Goal: Task Accomplishment & Management: Manage account settings

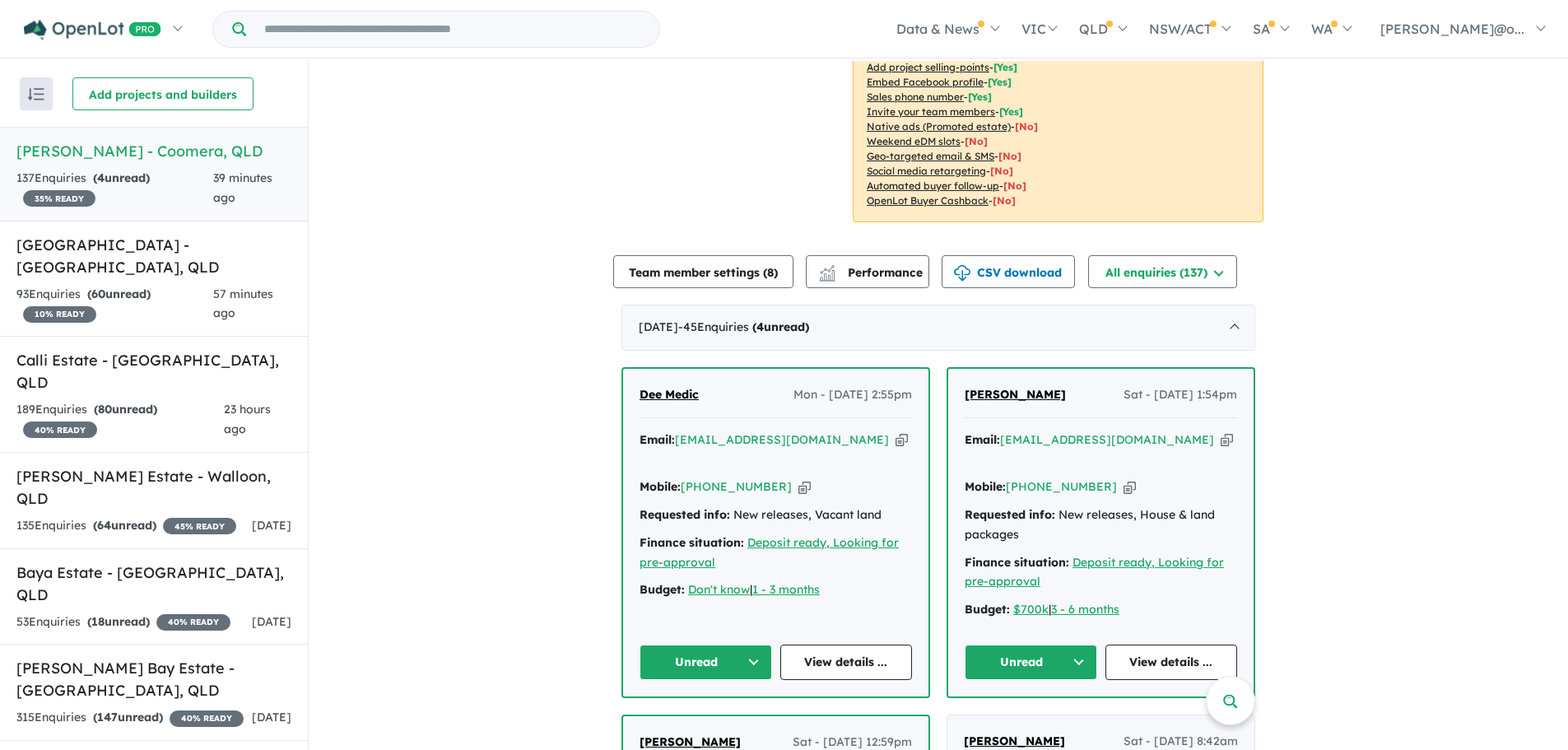
scroll to position [320, 0]
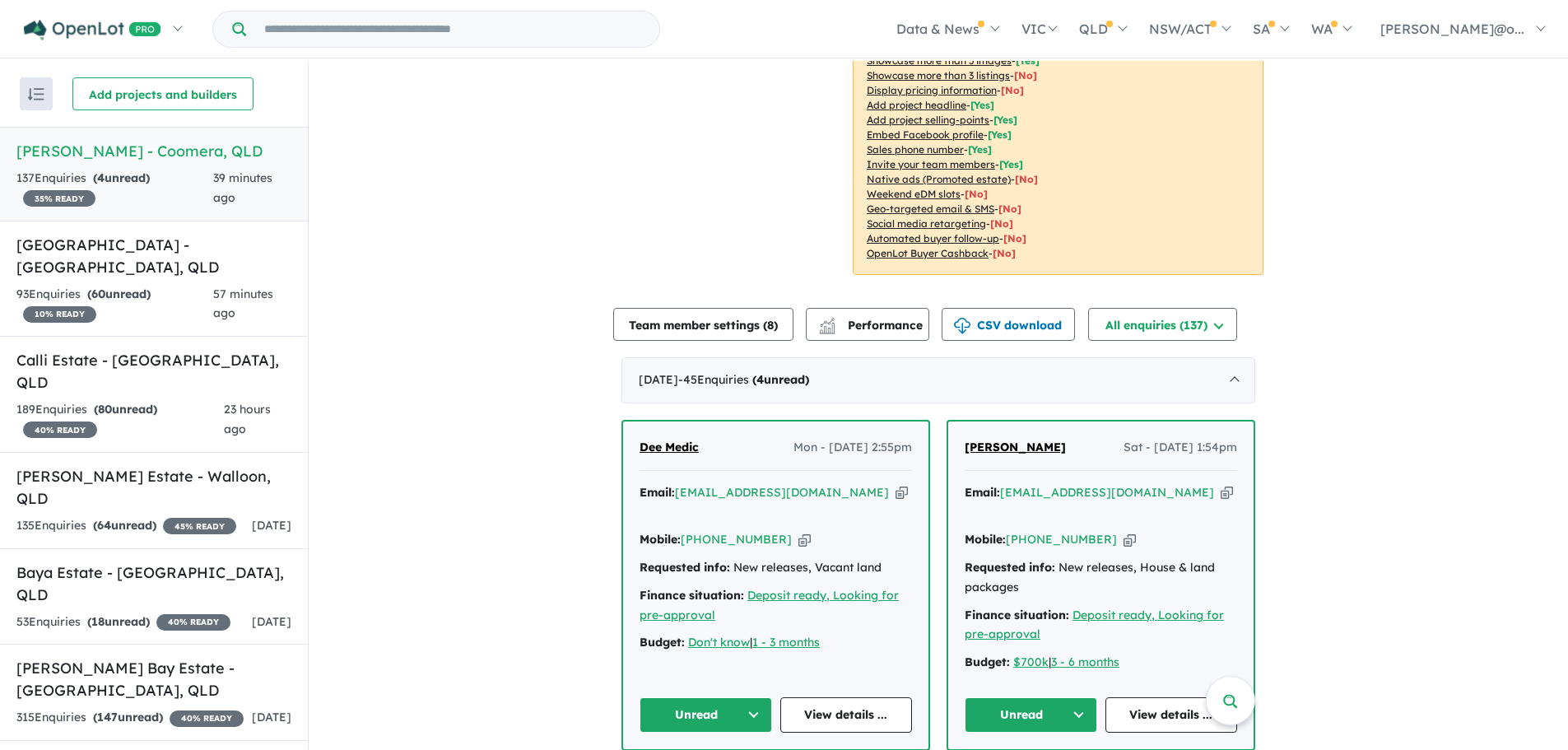
click at [895, 484] on icon "button" at bounding box center [901, 492] width 12 height 17
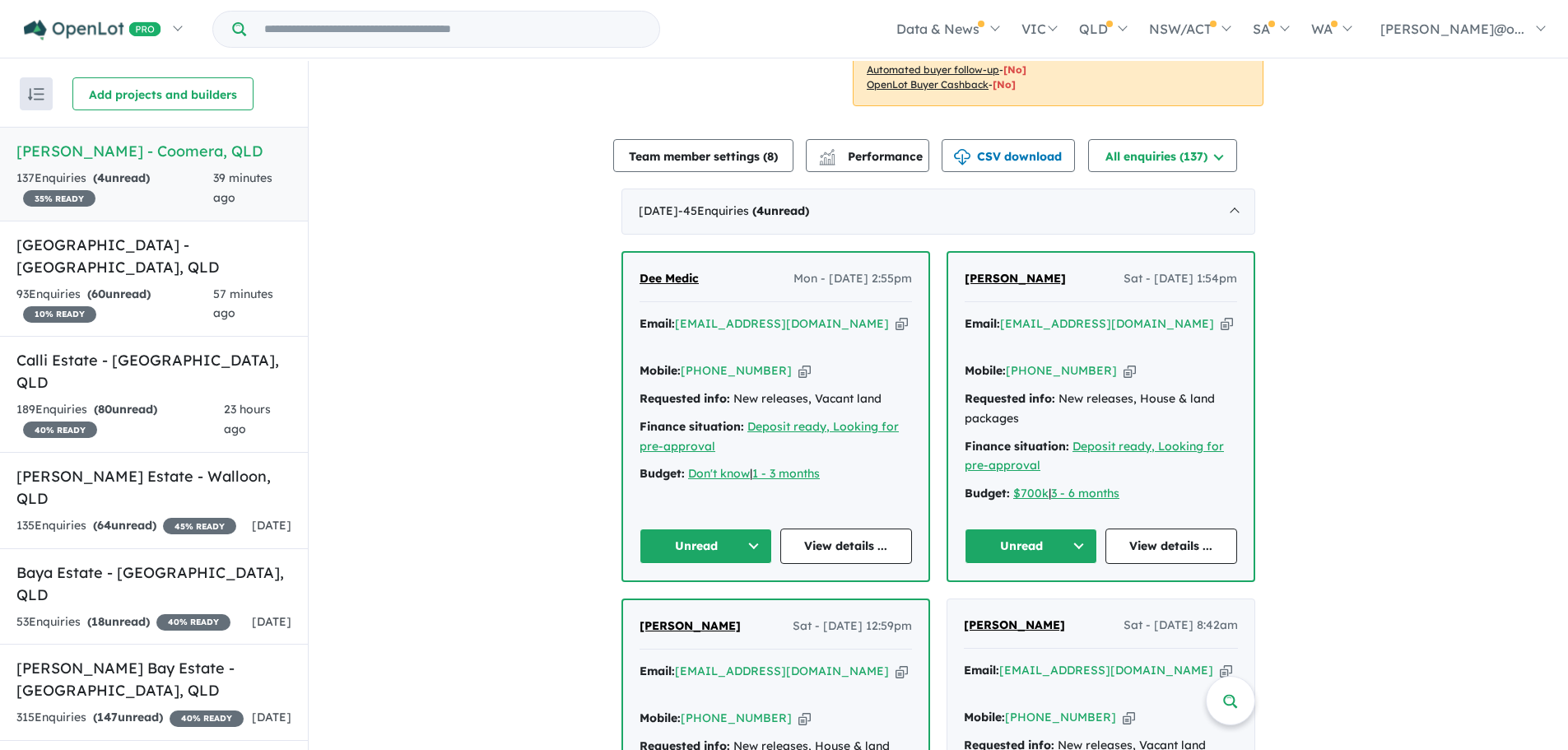
scroll to position [492, 0]
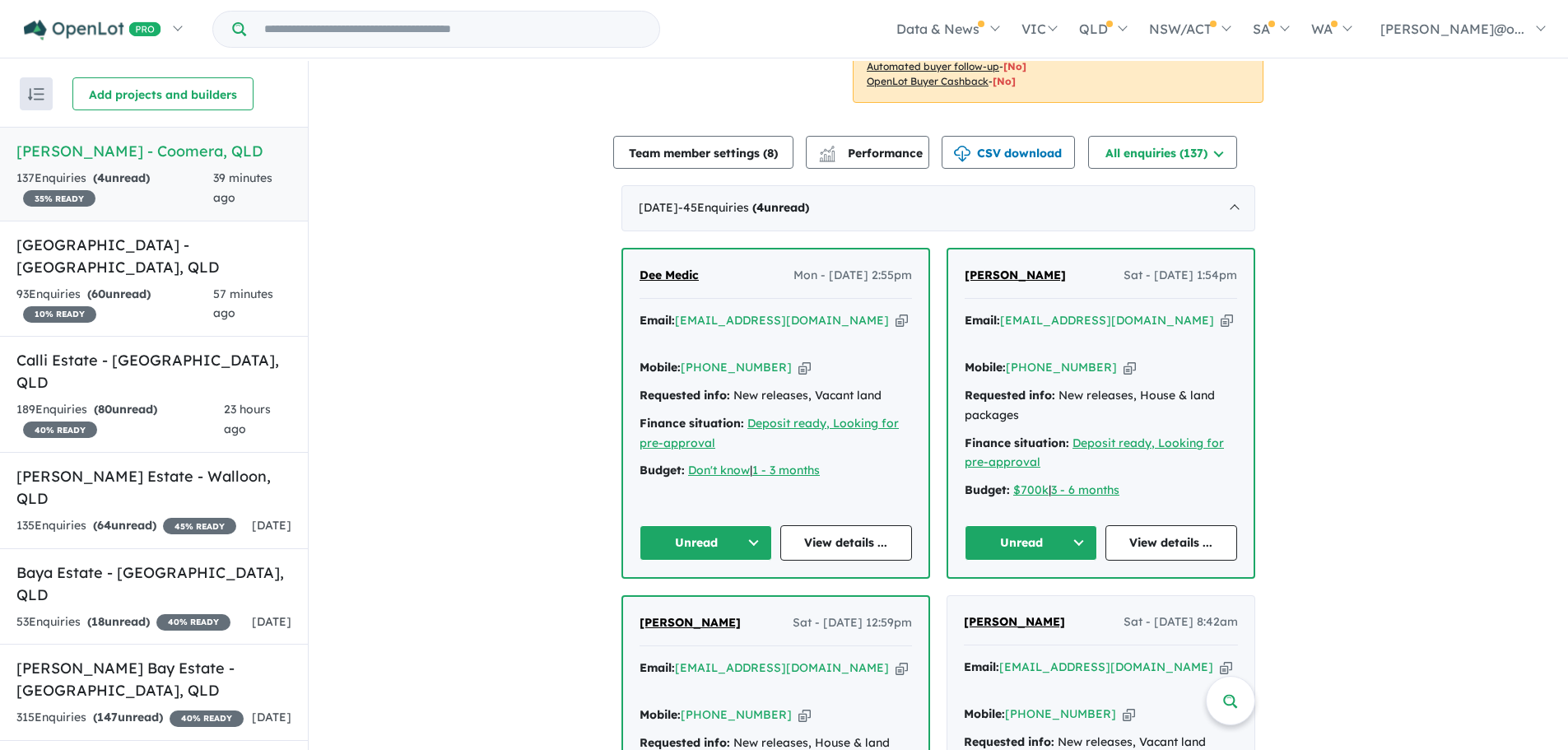
click at [708, 526] on button "Unread" at bounding box center [706, 543] width 133 height 35
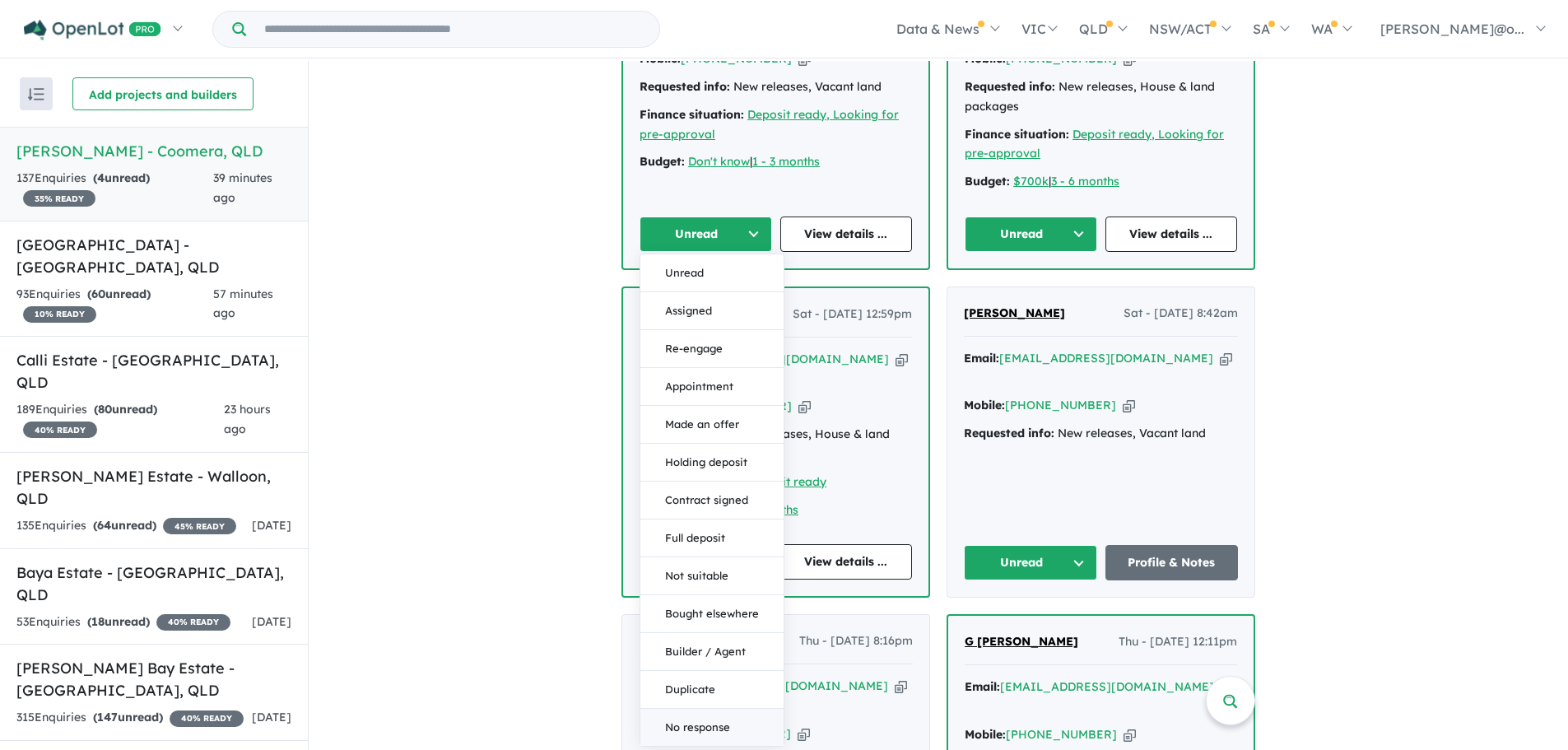
scroll to position [844, 0]
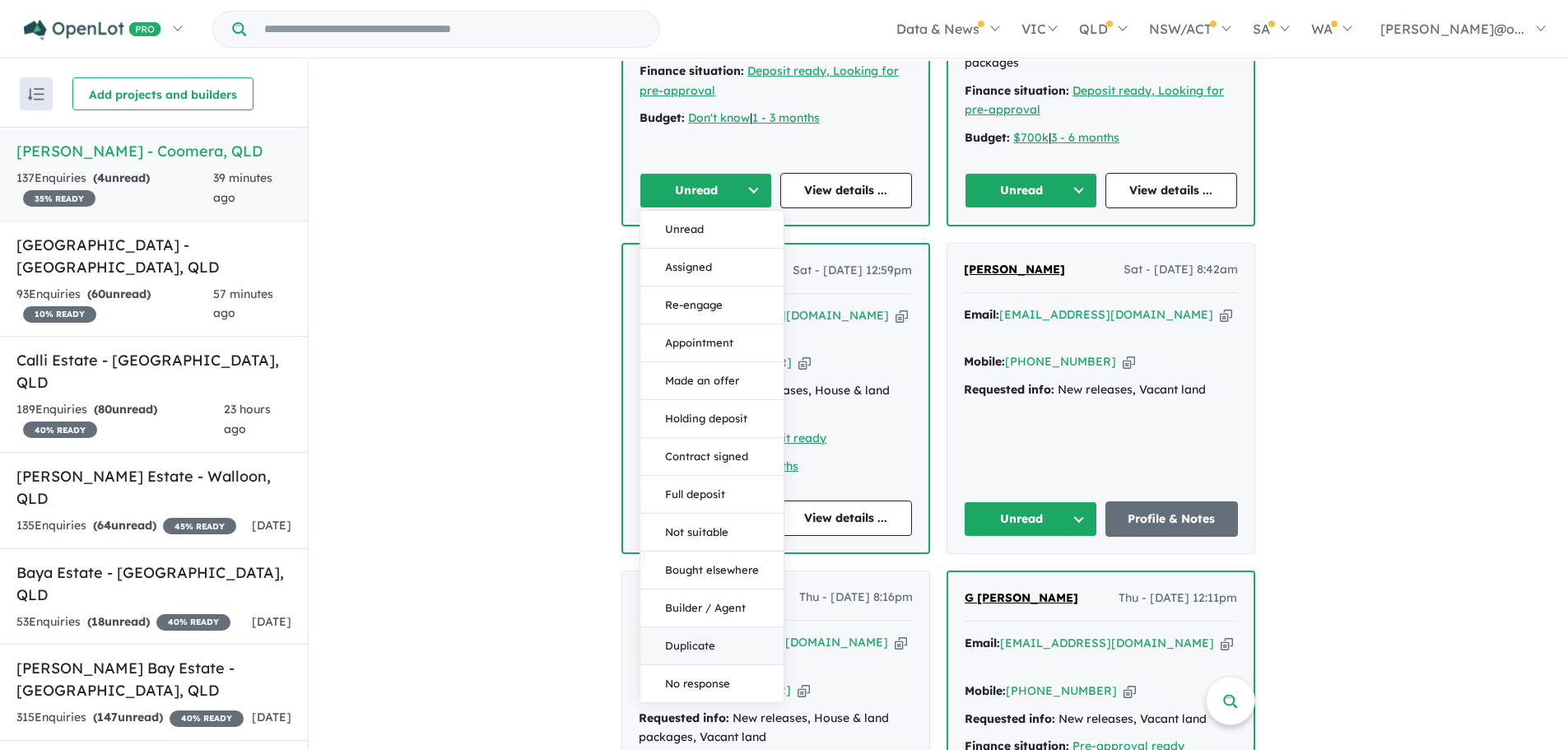
click at [694, 628] on button "Duplicate" at bounding box center [712, 647] width 143 height 38
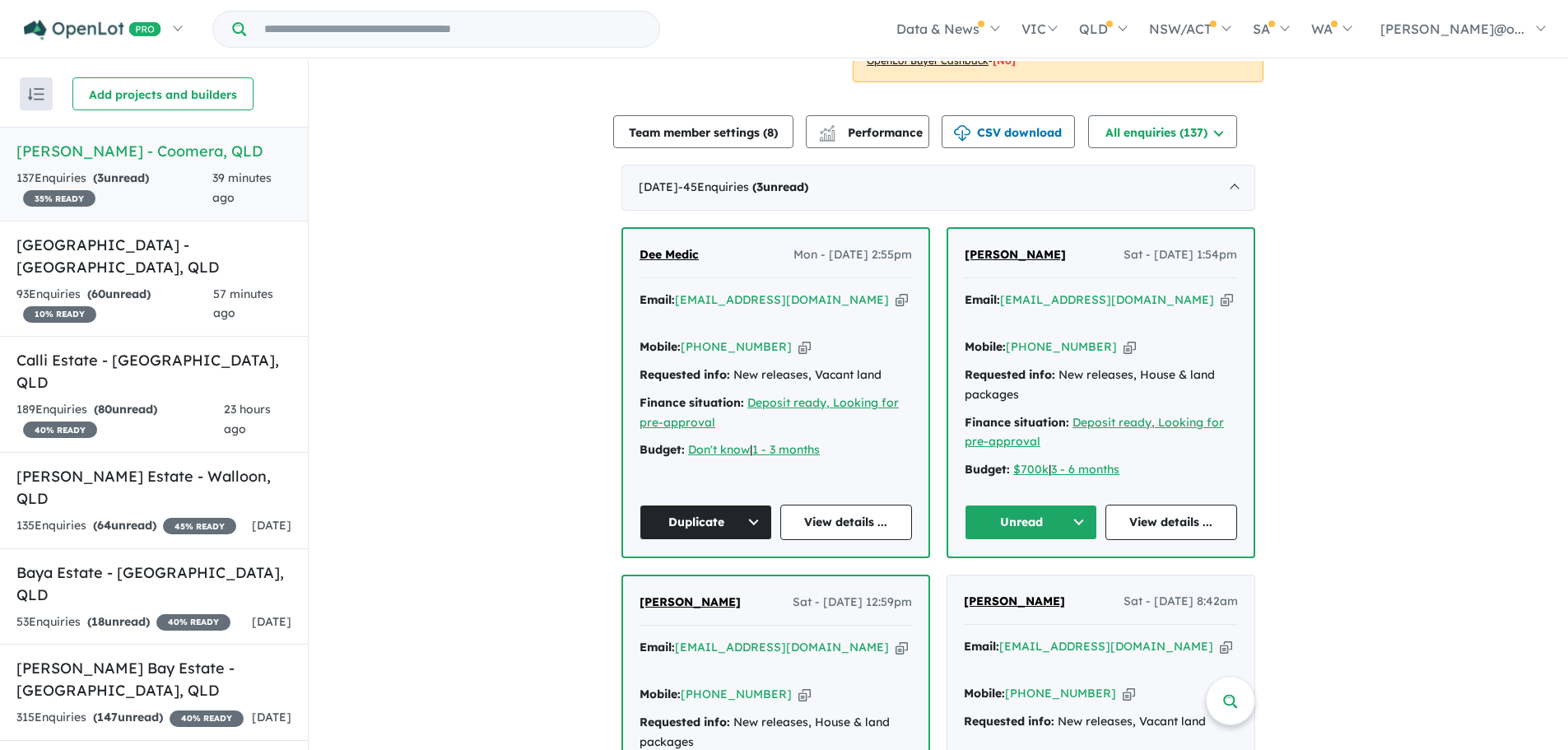
scroll to position [511, 0]
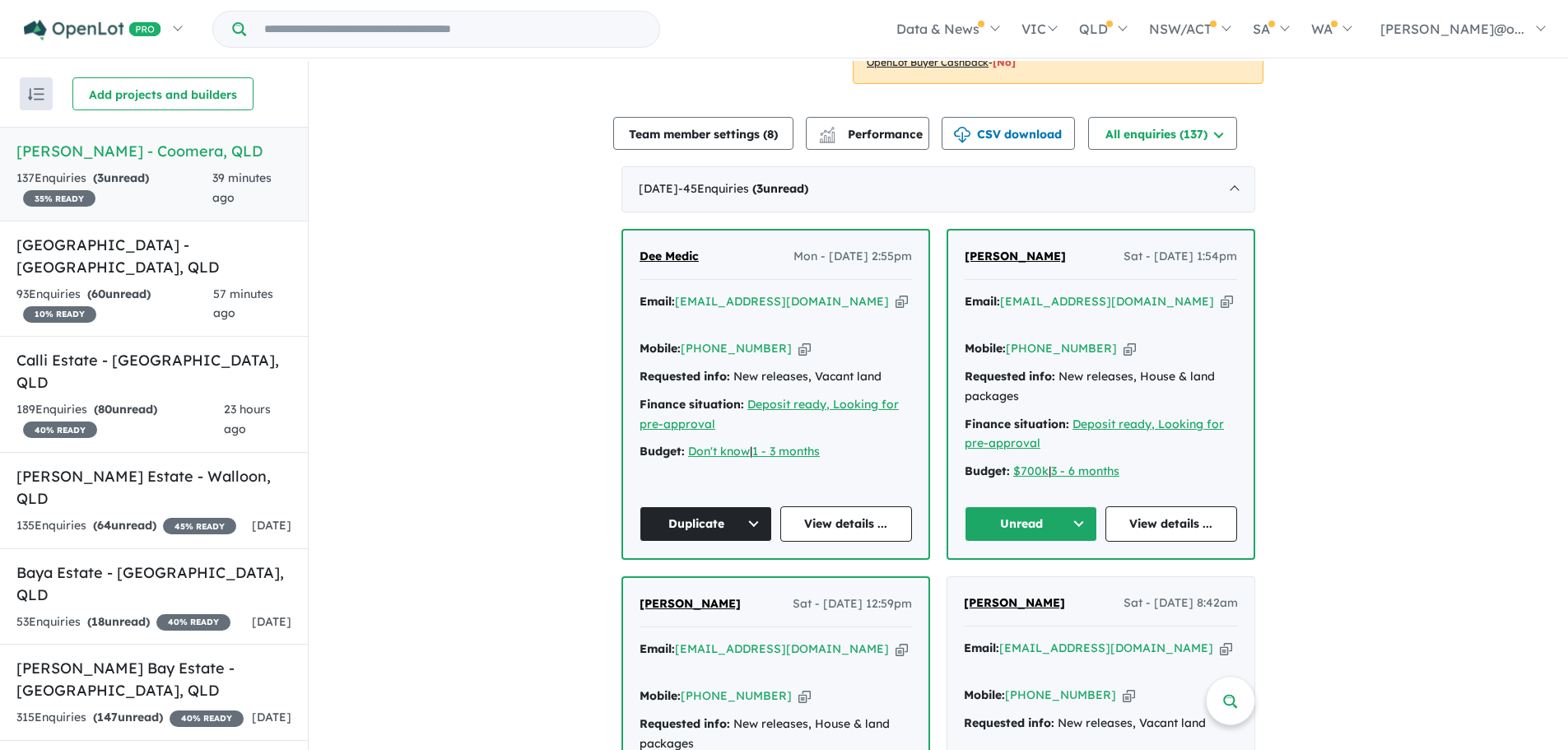
click at [1221, 293] on icon "button" at bounding box center [1227, 301] width 12 height 17
click at [1123, 340] on icon "button" at bounding box center [1129, 348] width 12 height 17
click at [1221, 293] on icon "button" at bounding box center [1227, 301] width 12 height 17
drag, startPoint x: 1080, startPoint y: 240, endPoint x: 942, endPoint y: 239, distance: 138.0
click at [946, 239] on div "[PERSON_NAME] Sat - [DATE] 1:54pm Email: [EMAIL_ADDRESS][DOMAIN_NAME] Copied! M…" at bounding box center [1100, 394] width 309 height 331
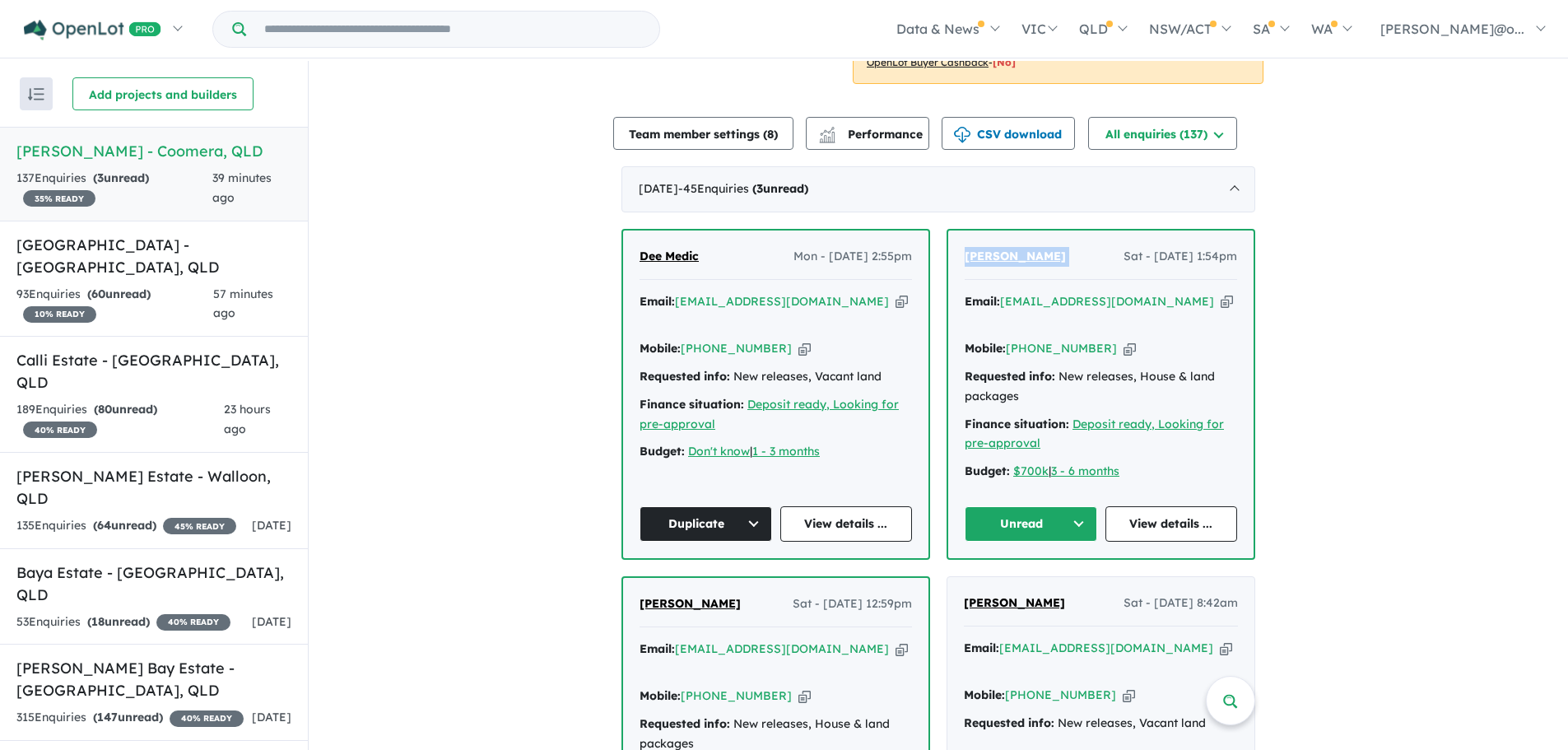
copy span "[PERSON_NAME]"
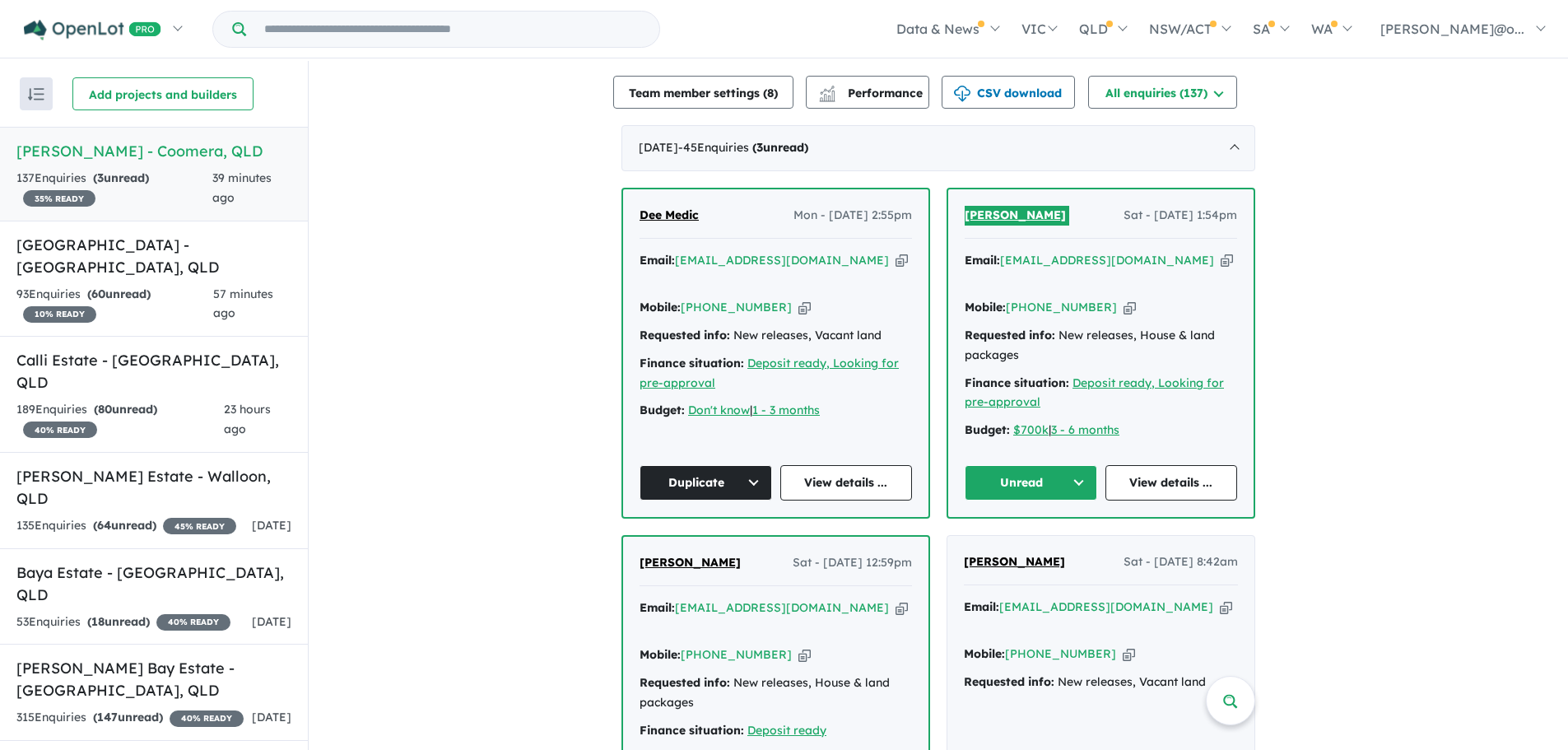
scroll to position [664, 0]
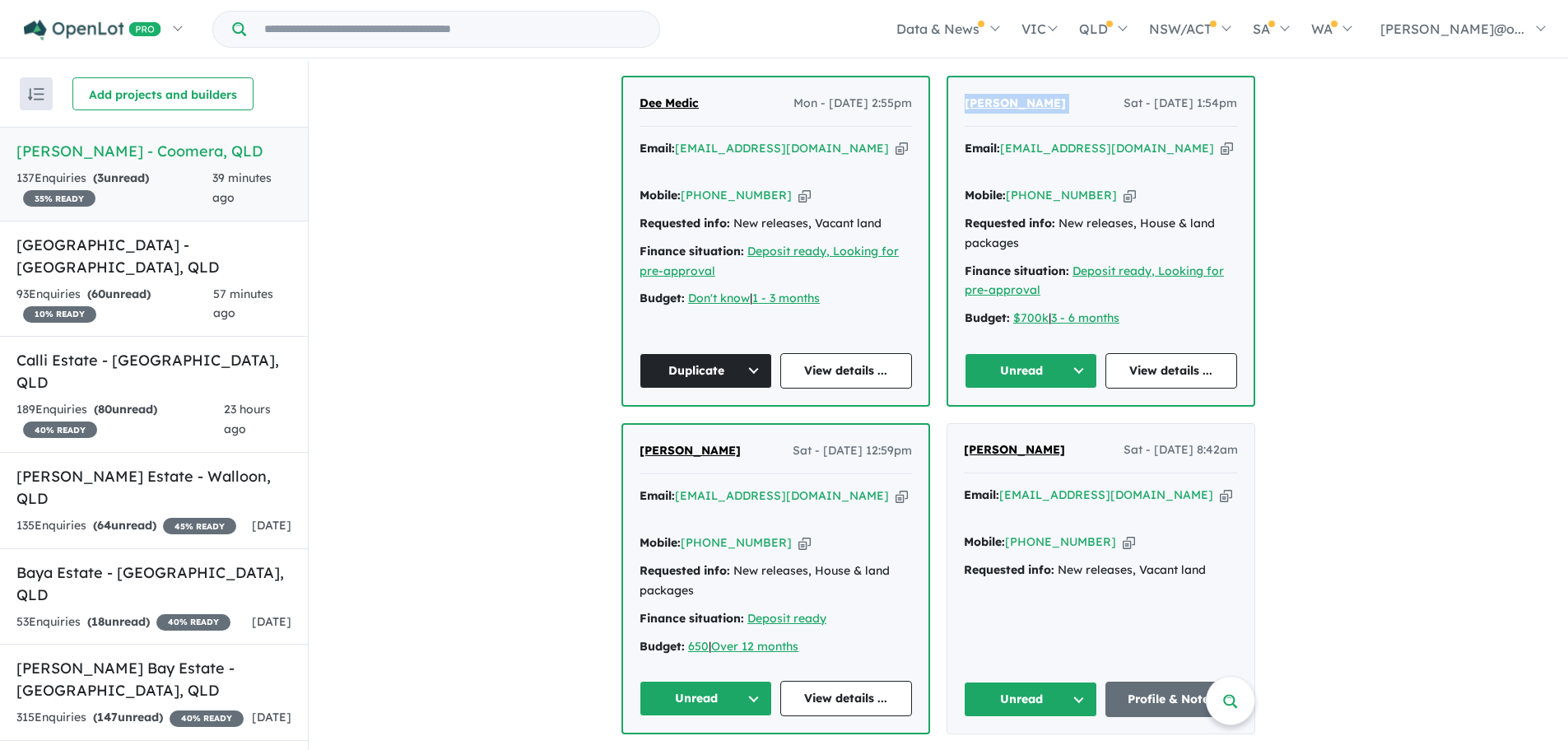
click at [1044, 353] on button "Unread" at bounding box center [1030, 370] width 133 height 35
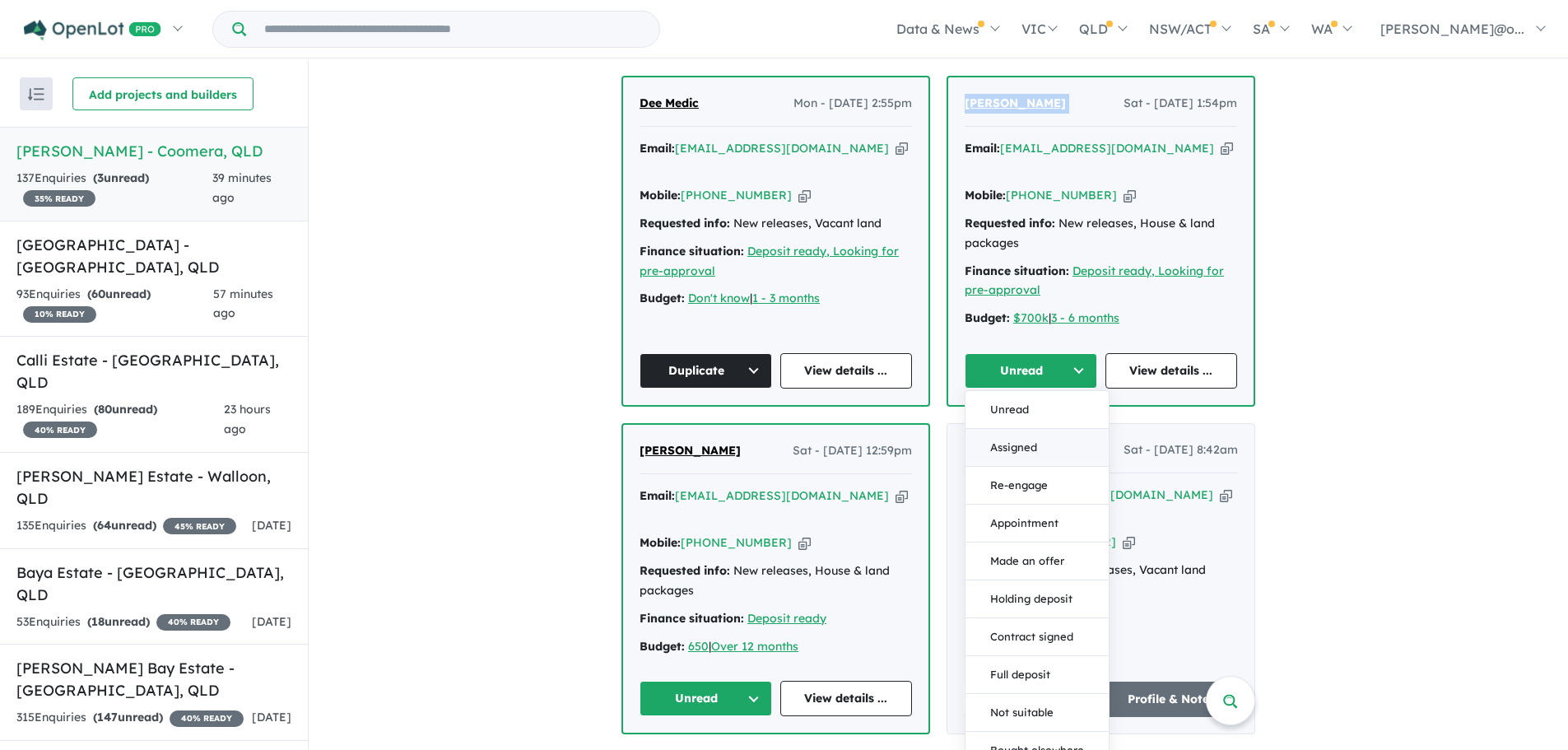
click at [1020, 429] on button "Assigned" at bounding box center [1036, 448] width 143 height 38
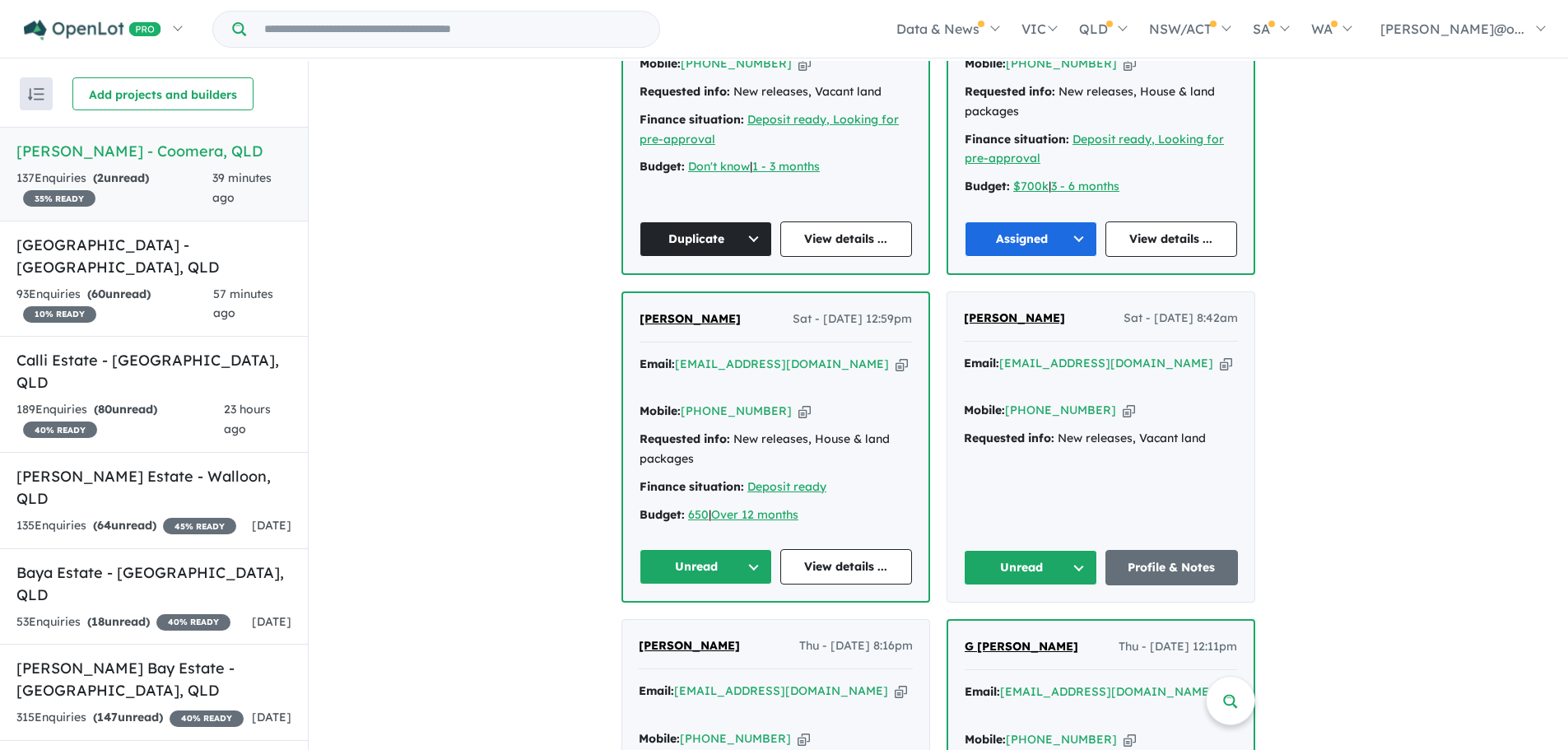
scroll to position [769, 0]
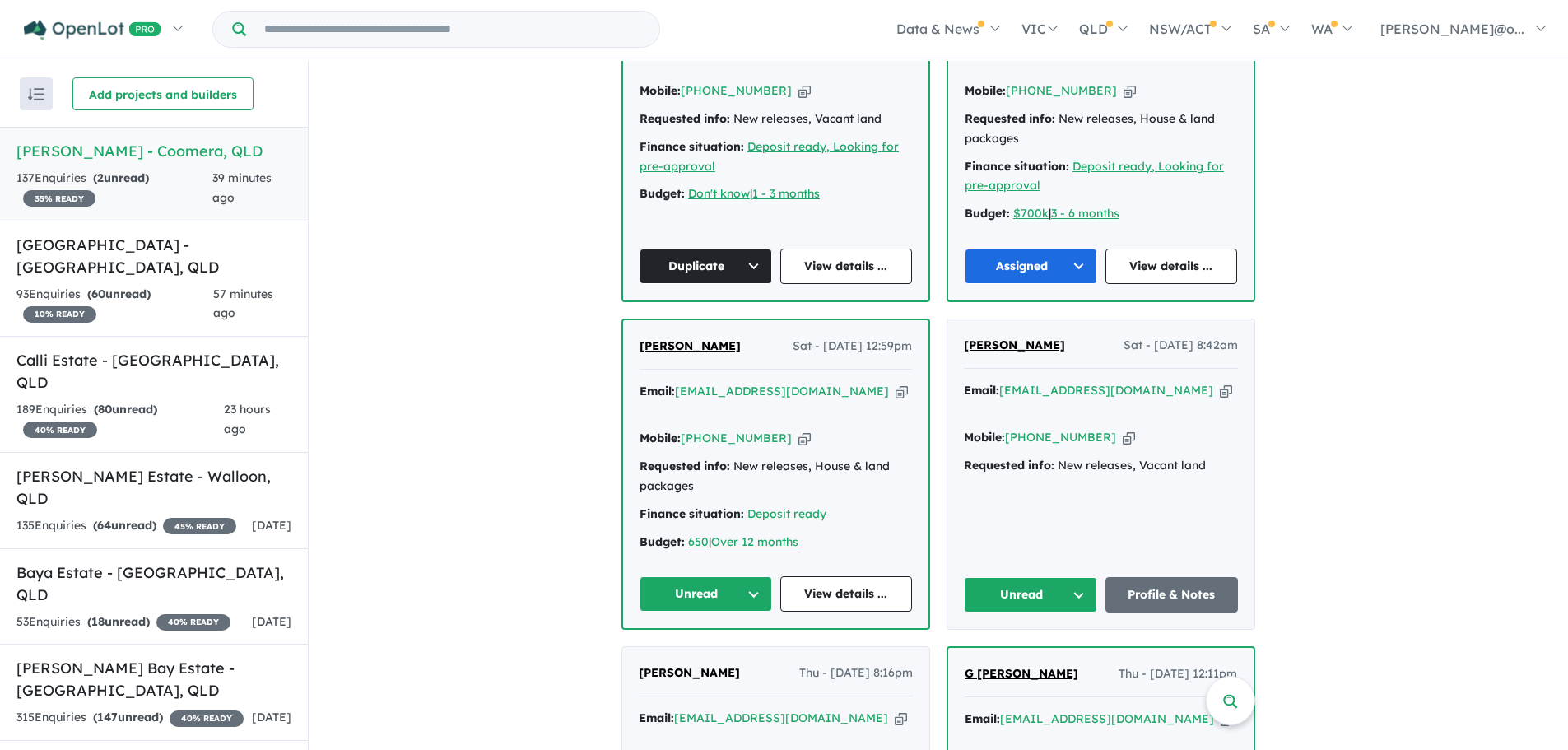
click at [895, 383] on icon "button" at bounding box center [901, 391] width 12 height 17
copy span "[PERSON_NAME]"
drag, startPoint x: 737, startPoint y: 315, endPoint x: 605, endPoint y: 311, distance: 132.1
copy span "[PERSON_NAME]"
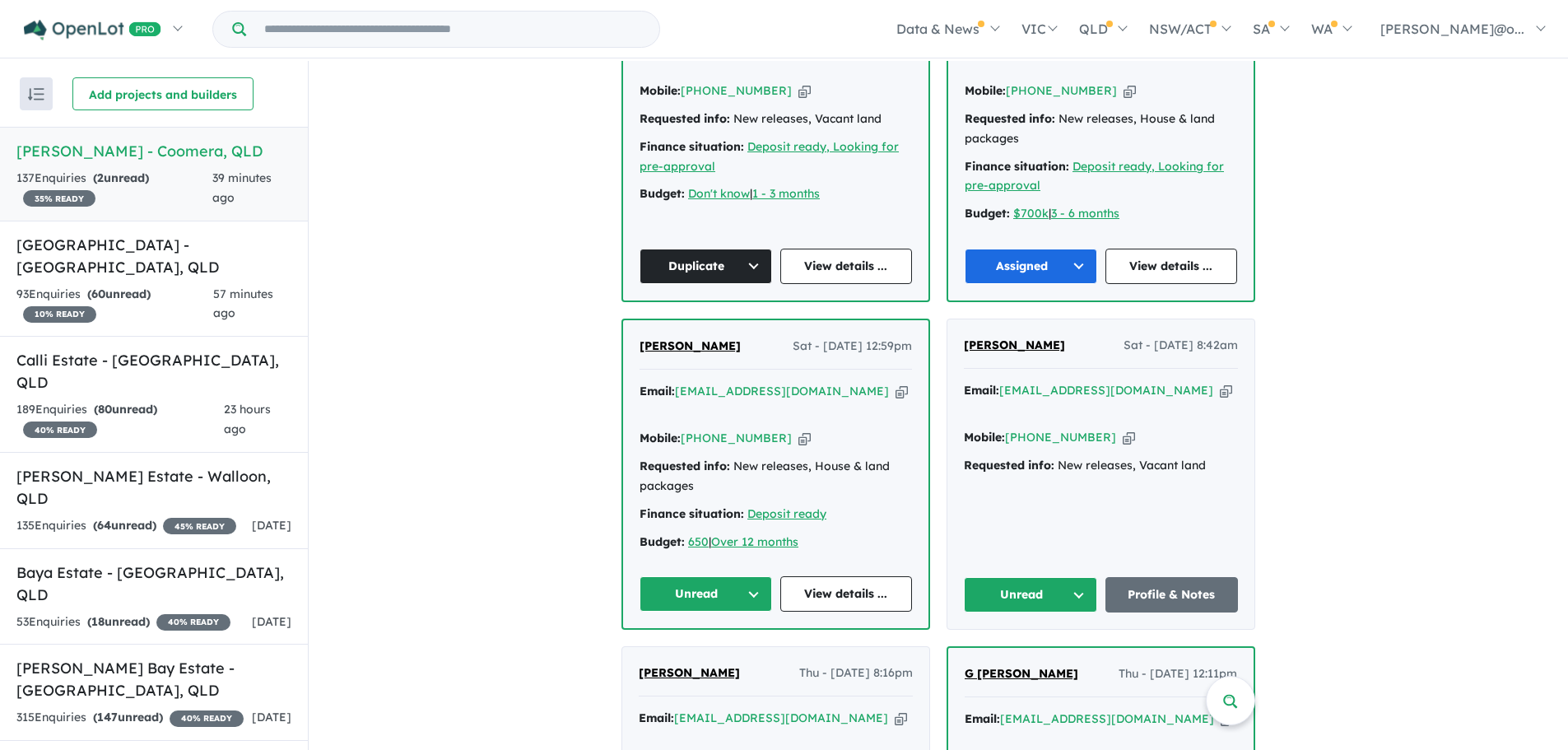
click at [895, 383] on icon "button" at bounding box center [901, 391] width 12 height 17
copy span "[PERSON_NAME]"
click at [798, 430] on icon "button" at bounding box center [804, 438] width 12 height 17
copy span "[PERSON_NAME]"
click at [727, 577] on button "Unread" at bounding box center [706, 594] width 133 height 35
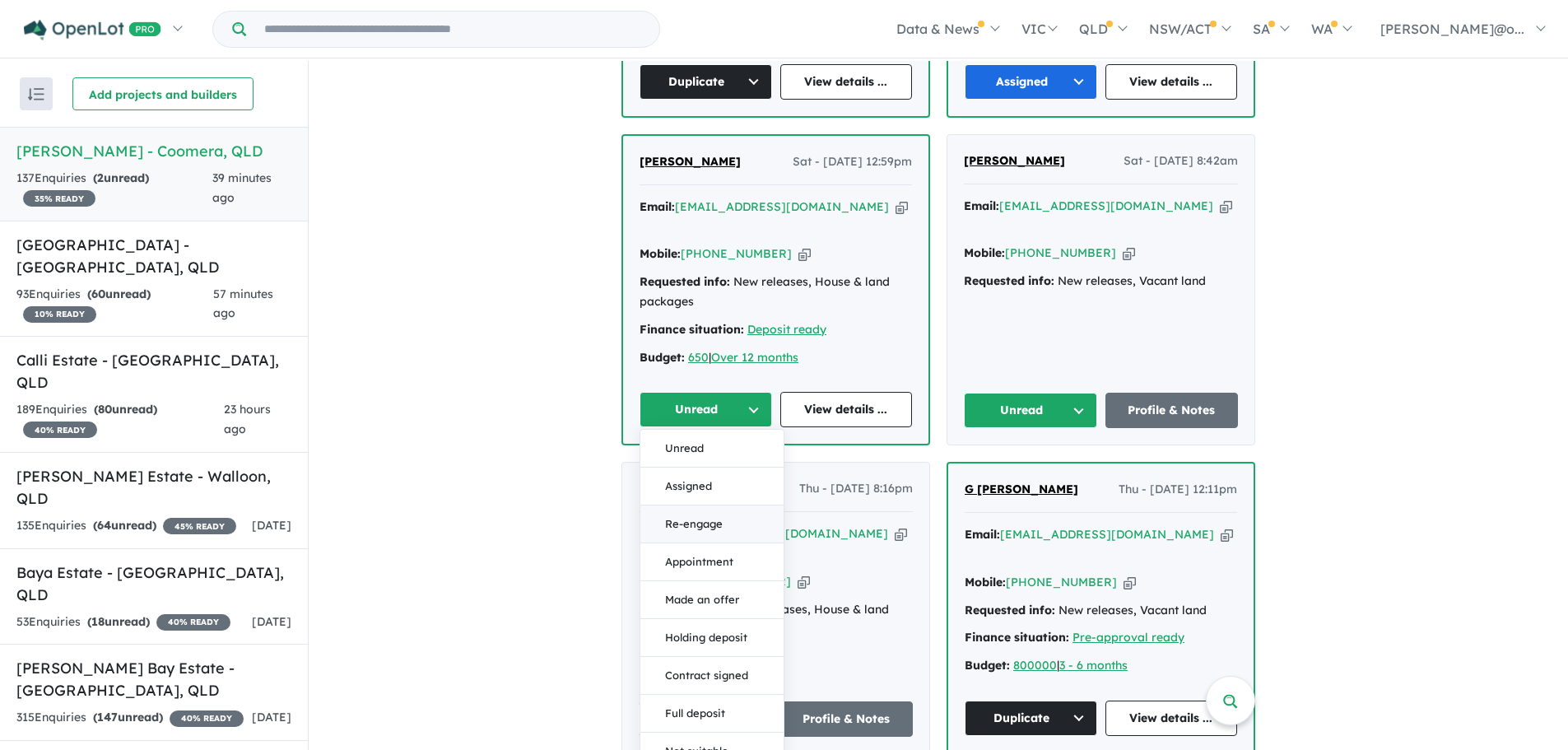
scroll to position [961, 0]
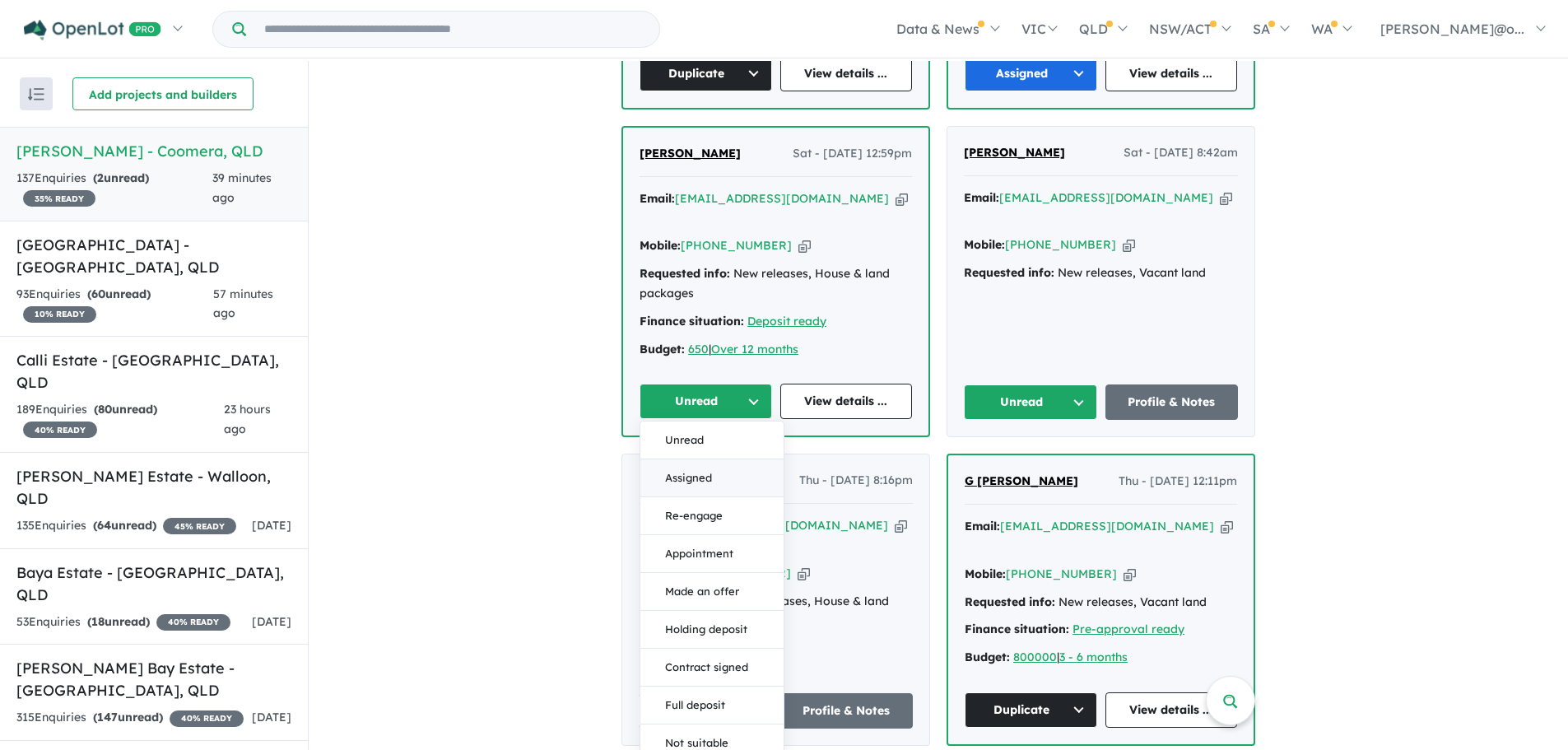
click at [712, 460] on button "Assigned" at bounding box center [712, 479] width 143 height 38
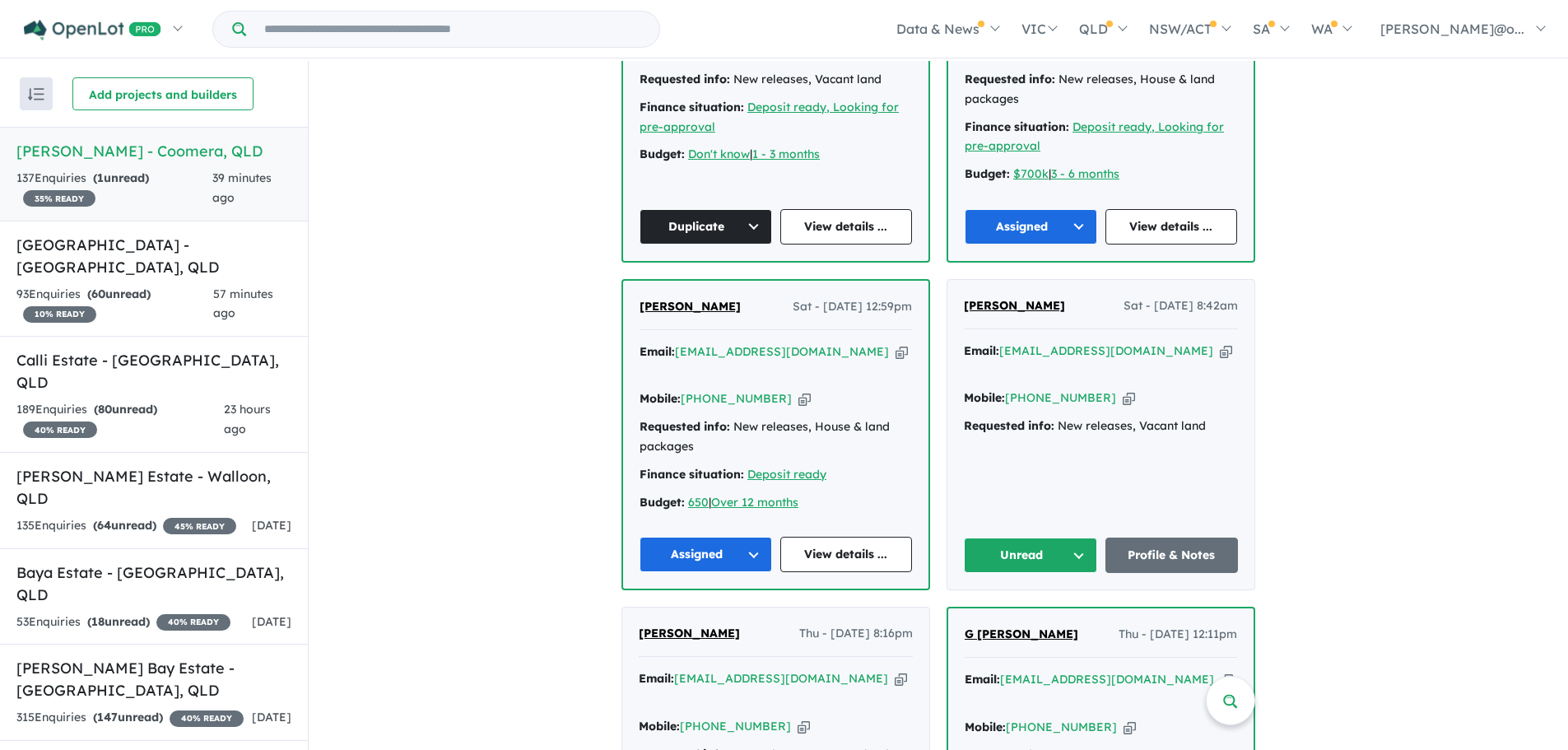
scroll to position [727, 0]
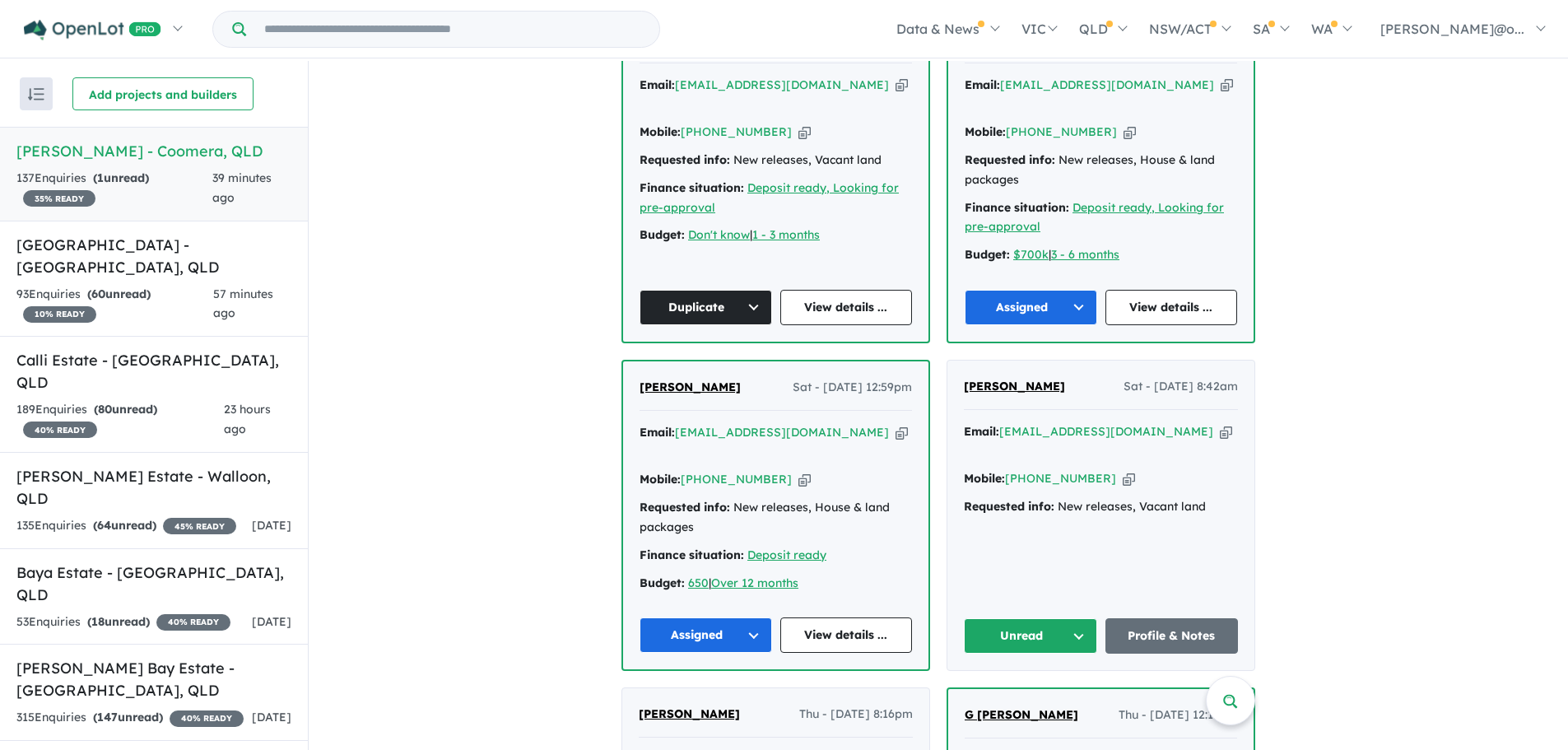
drag, startPoint x: 1001, startPoint y: 347, endPoint x: 947, endPoint y: 347, distance: 54.0
click at [947, 361] on div "[PERSON_NAME] Sat - [DATE] 8:42am Email: [EMAIL_ADDRESS][DOMAIN_NAME] Copied! M…" at bounding box center [1100, 516] width 307 height 310
copy span "[PERSON_NAME]"
click at [1077, 619] on button "Unread" at bounding box center [1030, 636] width 133 height 35
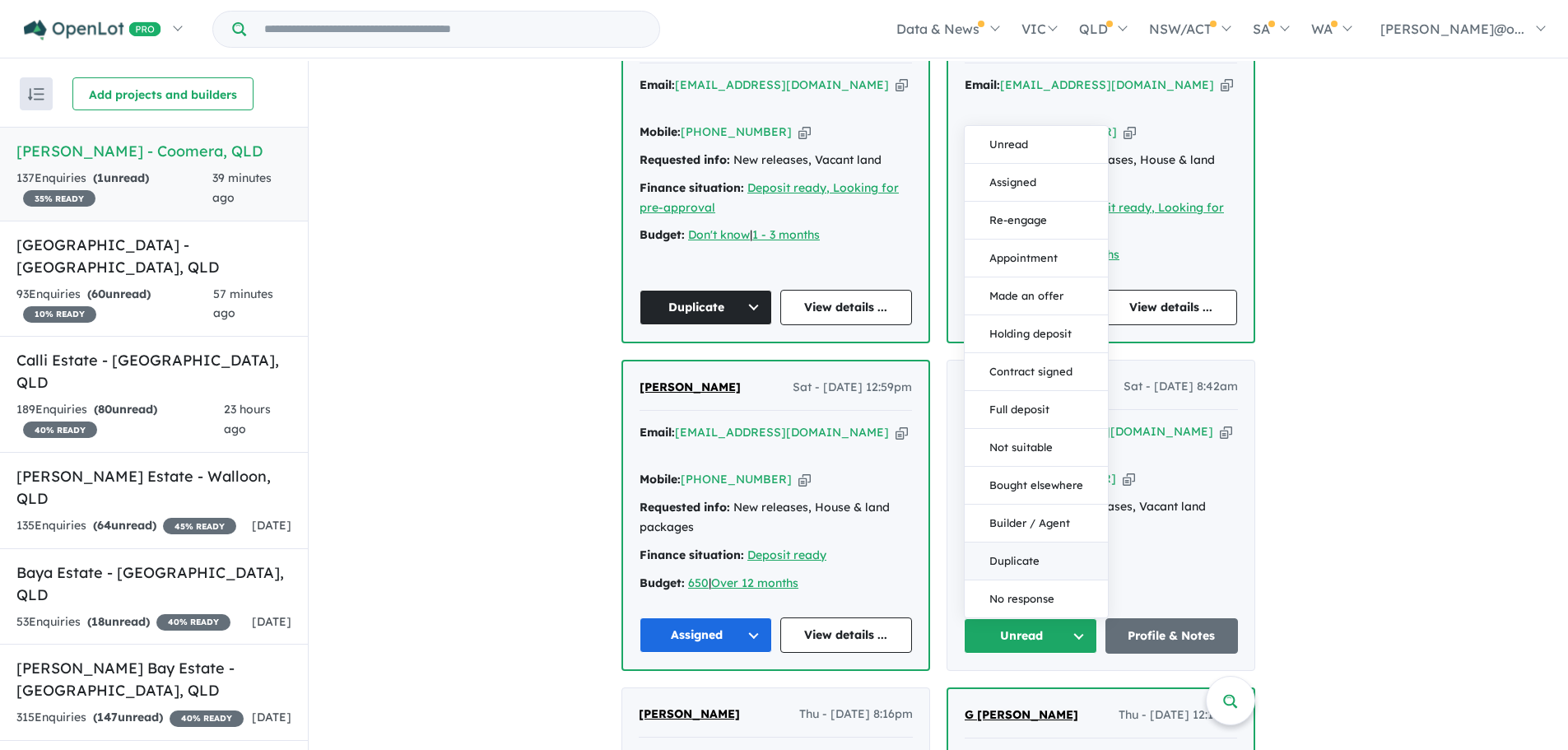
click at [1046, 543] on button "Duplicate" at bounding box center [1035, 562] width 143 height 38
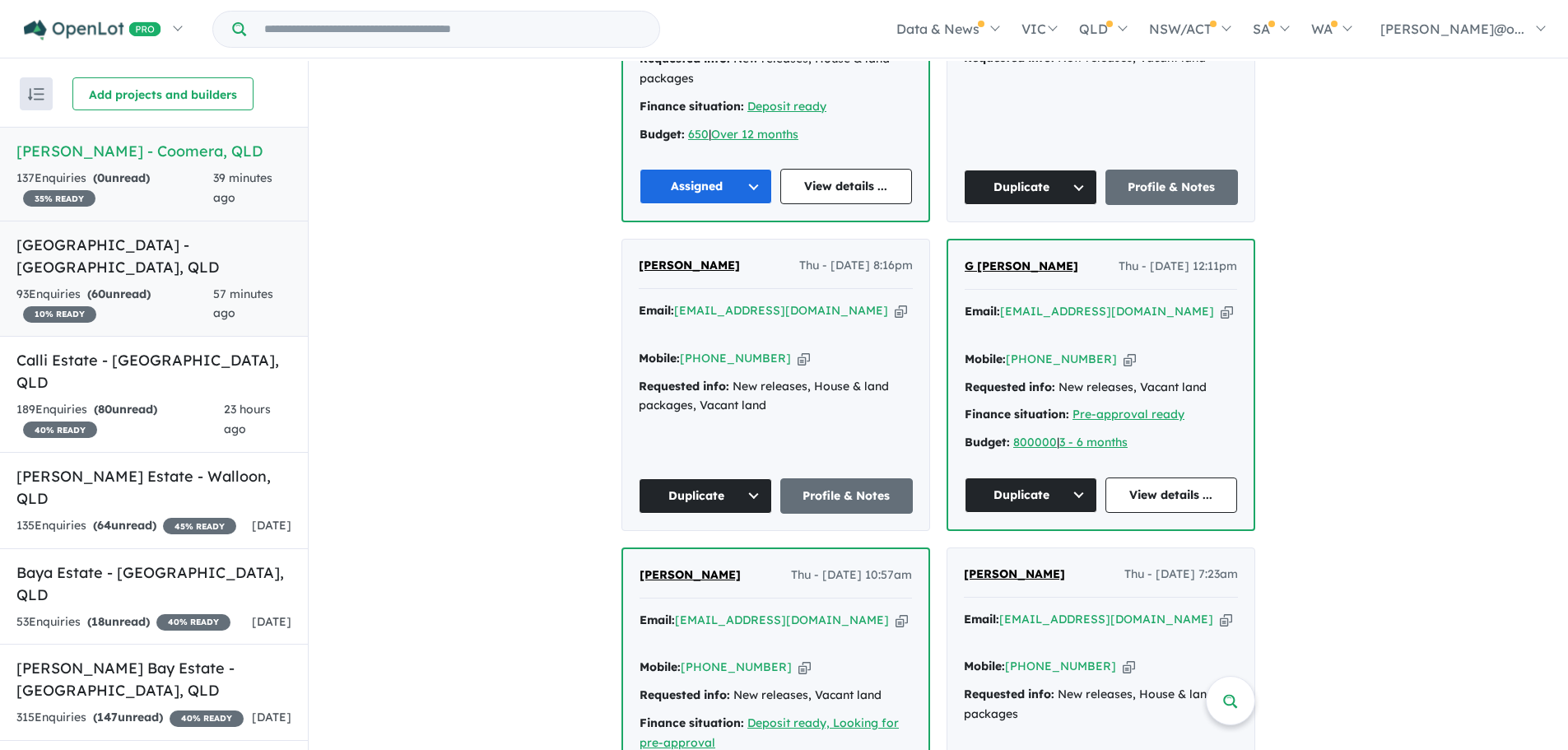
scroll to position [1179, 0]
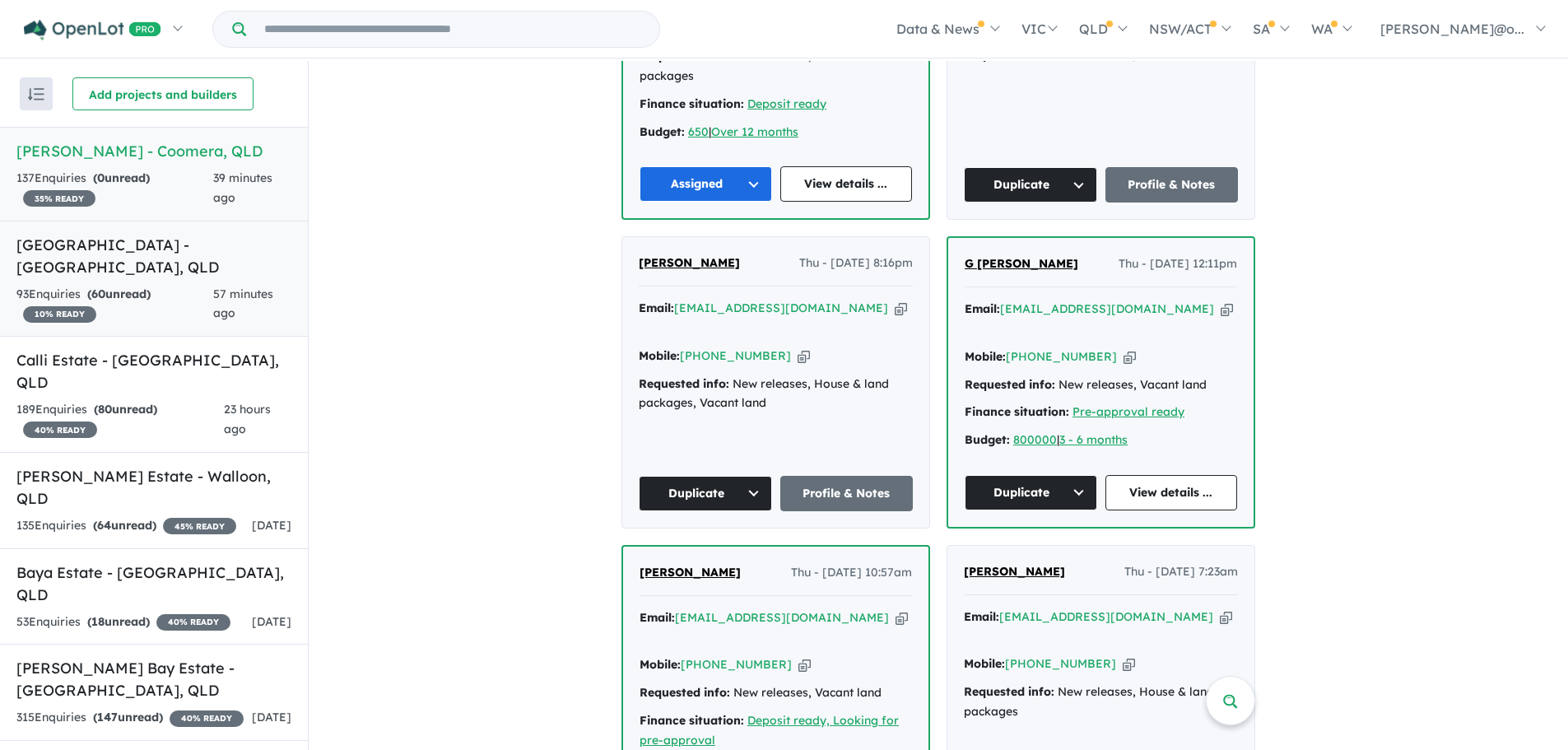
click at [73, 265] on h5 "[GEOGRAPHIC_DATA] - [GEOGRAPHIC_DATA] , [GEOGRAPHIC_DATA]" at bounding box center [153, 256] width 275 height 44
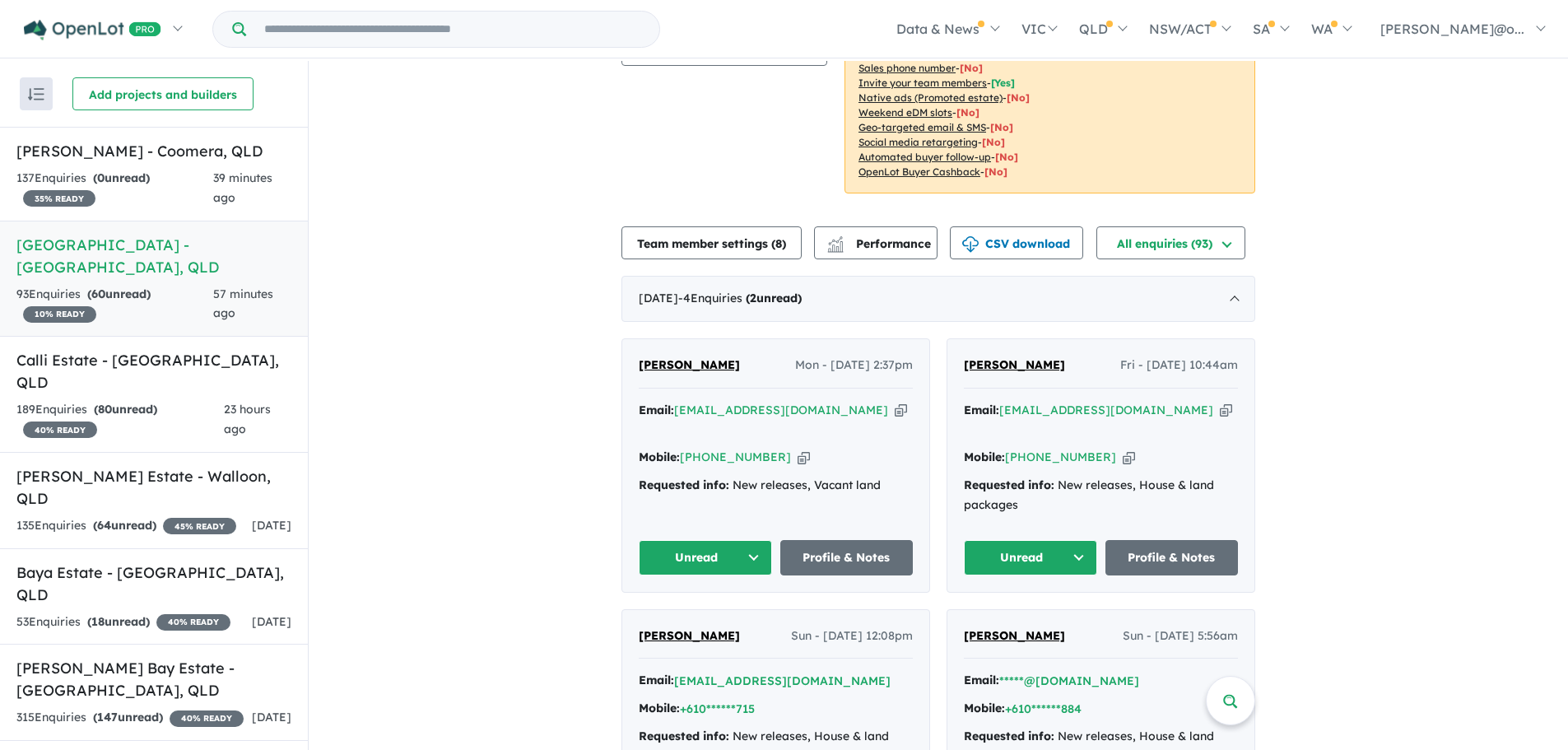
scroll to position [255, 0]
drag, startPoint x: 743, startPoint y: 338, endPoint x: 594, endPoint y: 338, distance: 149.0
copy span "[PERSON_NAME]"
click at [698, 541] on button "Unread" at bounding box center [705, 558] width 133 height 35
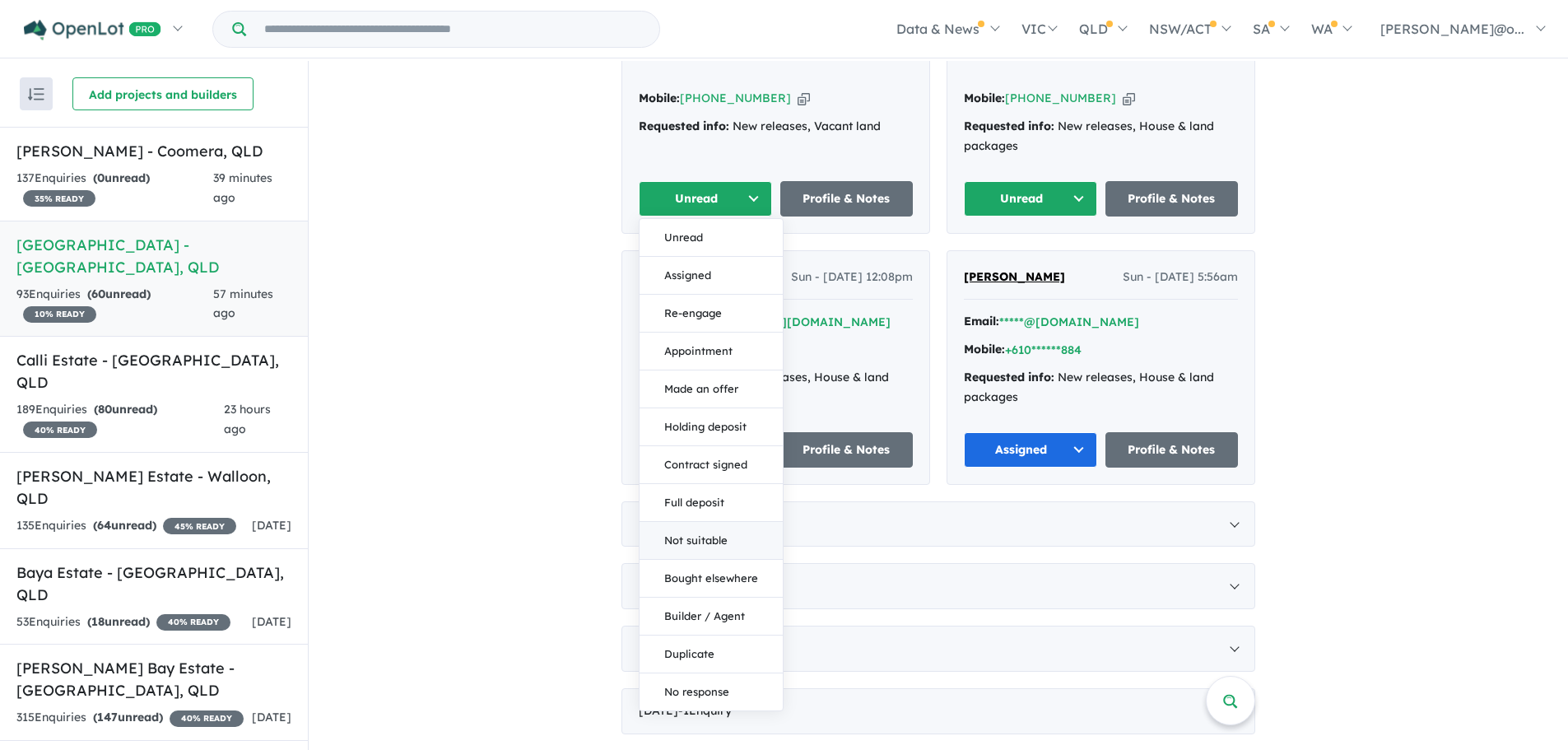
scroll to position [618, 0]
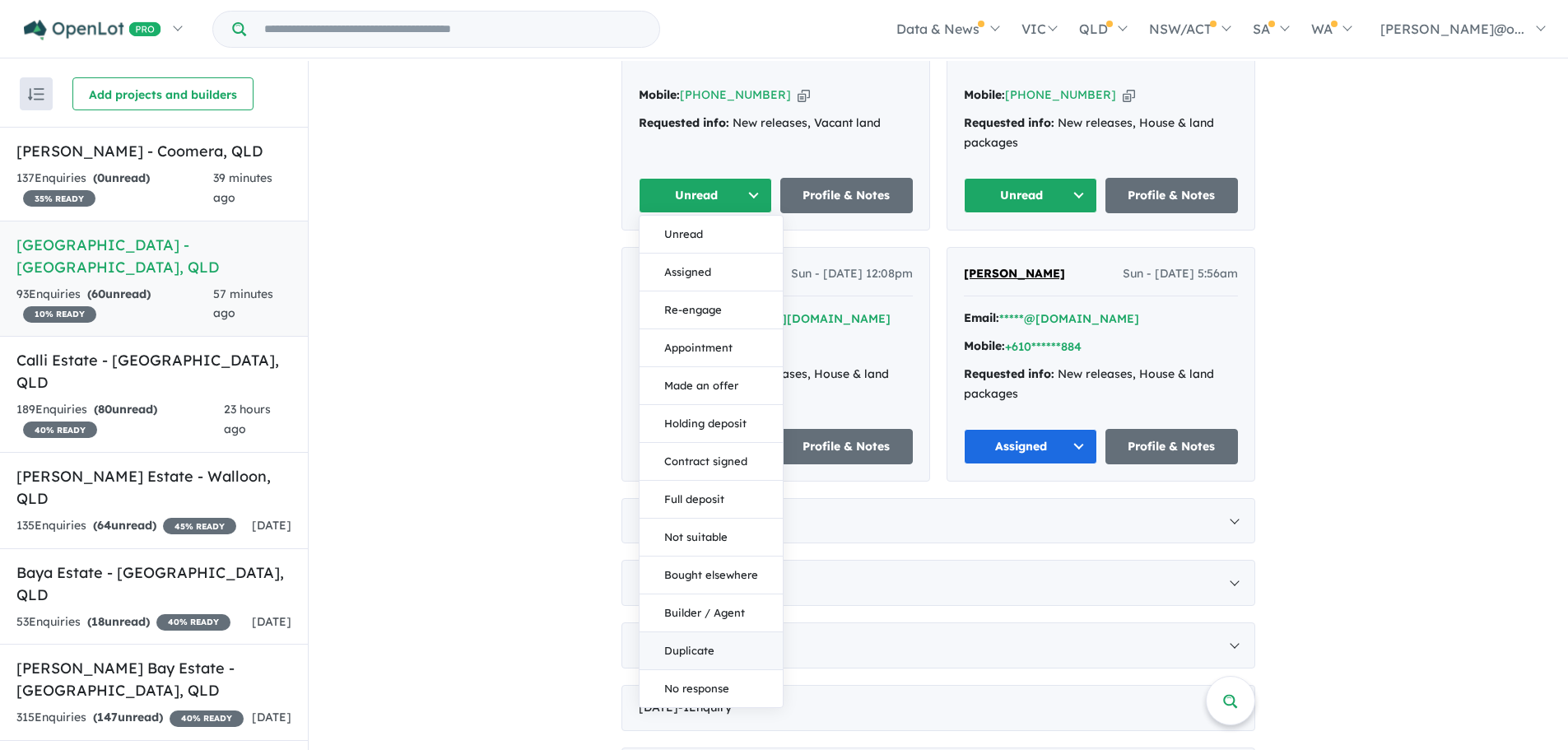
click at [708, 633] on button "Duplicate" at bounding box center [711, 652] width 143 height 38
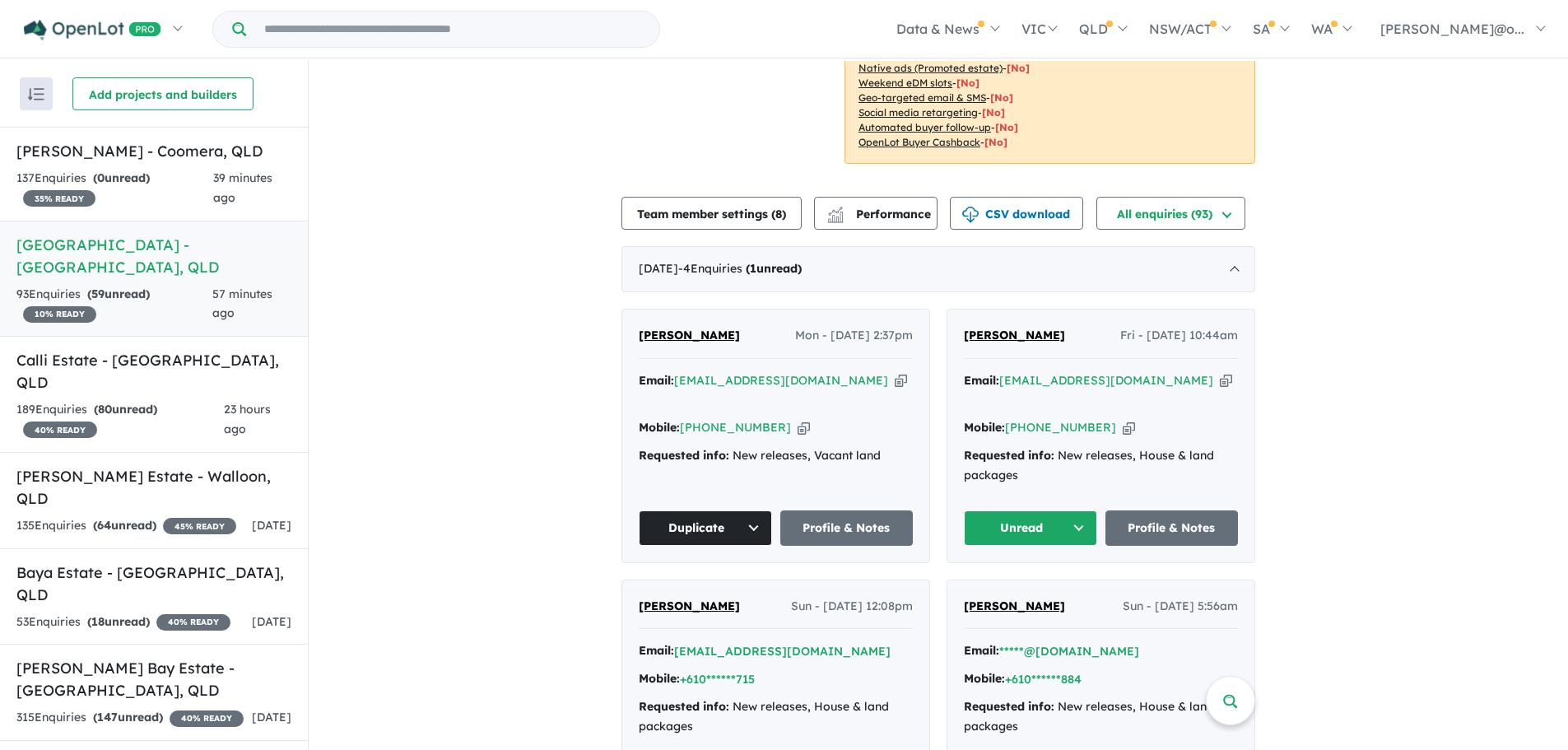
scroll to position [257, 0]
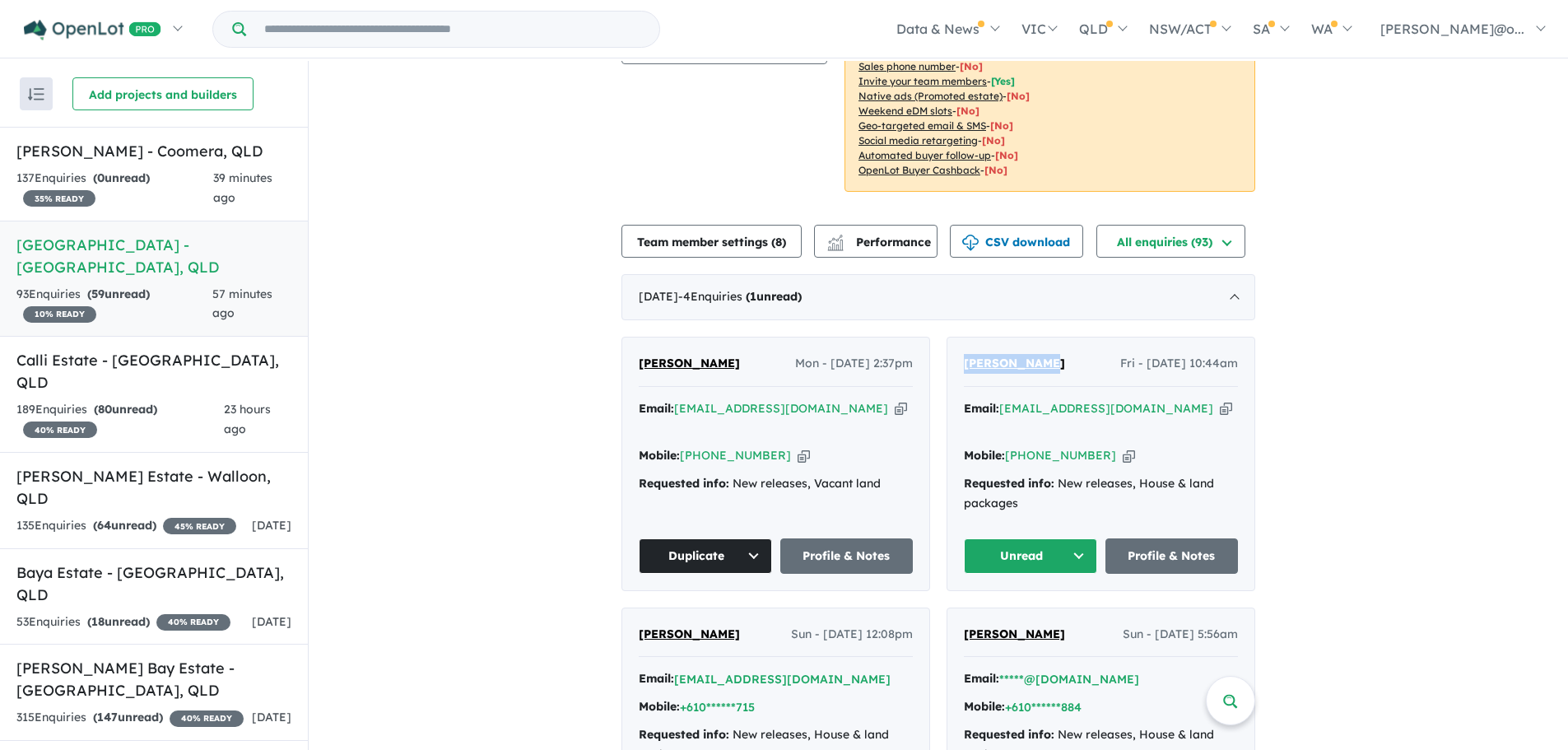
drag, startPoint x: 1059, startPoint y: 344, endPoint x: 959, endPoint y: 344, distance: 100.0
click at [964, 354] on div "[PERSON_NAME] Fri - [DATE] 10:44am" at bounding box center [1101, 370] width 274 height 33
copy span "[PERSON_NAME]"
click at [1220, 400] on icon "button" at bounding box center [1226, 408] width 12 height 17
copy span "[PERSON_NAME]"
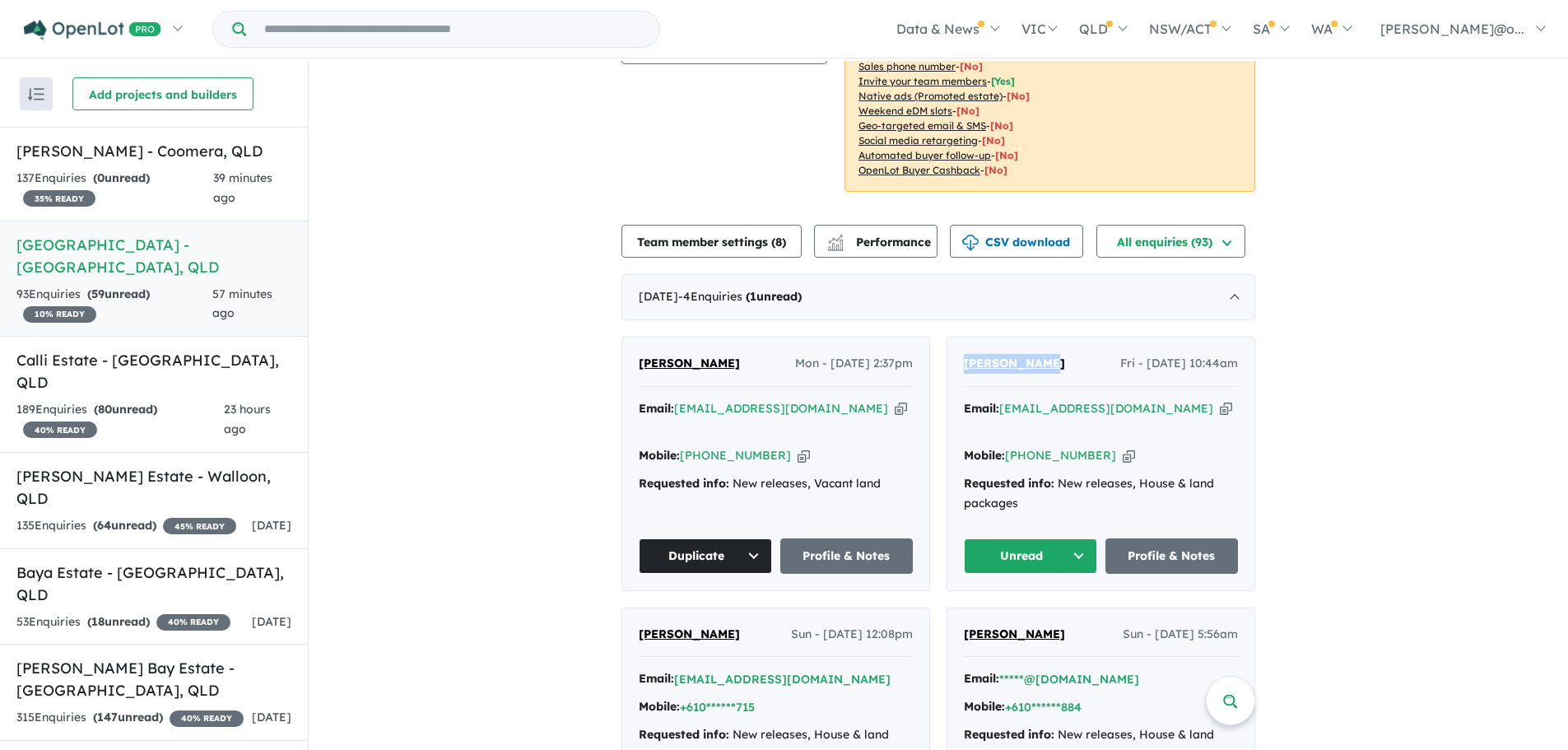
click at [1123, 447] on icon "button" at bounding box center [1129, 455] width 12 height 17
copy span "[PERSON_NAME]"
click at [1069, 539] on button "Unread" at bounding box center [1030, 556] width 133 height 35
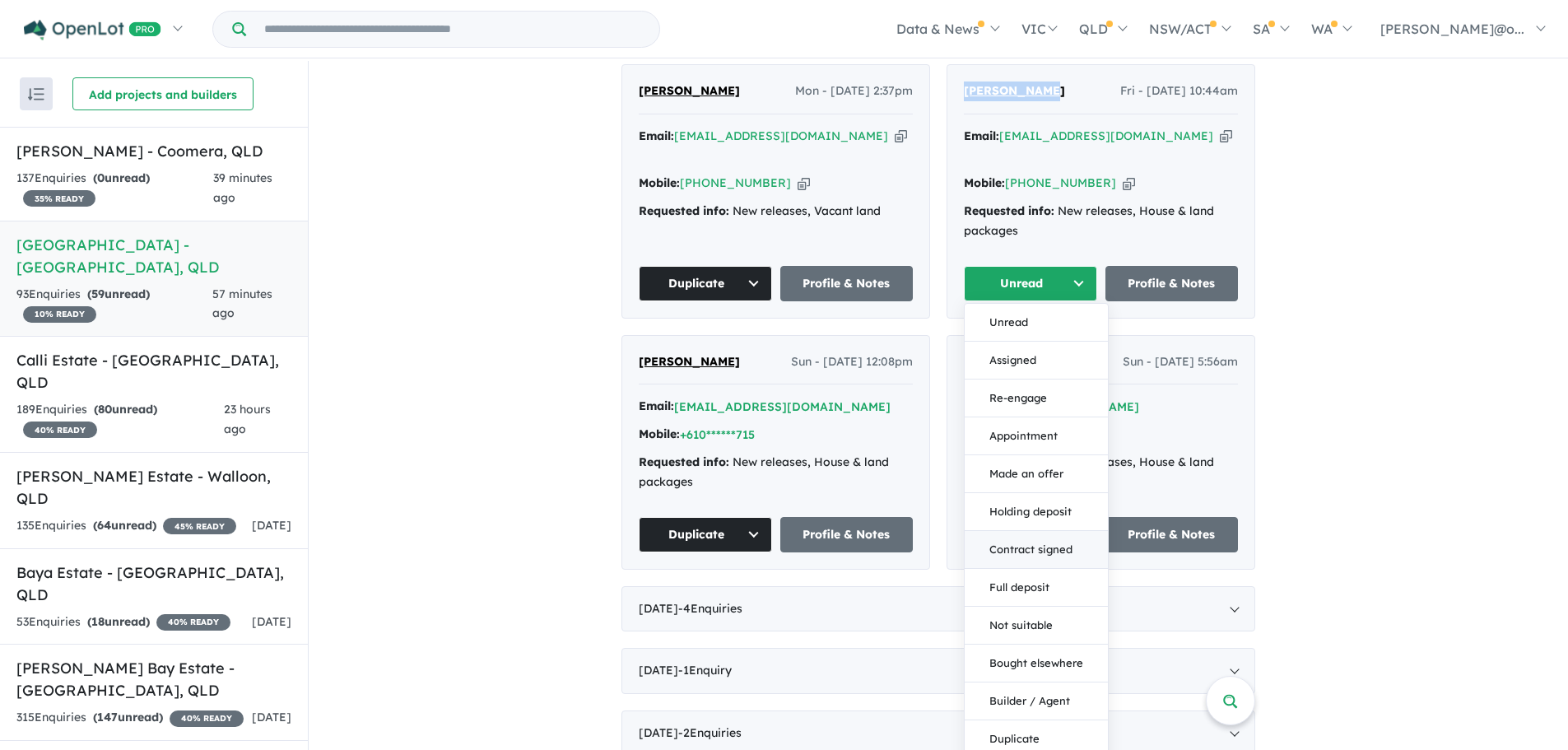
scroll to position [554, 0]
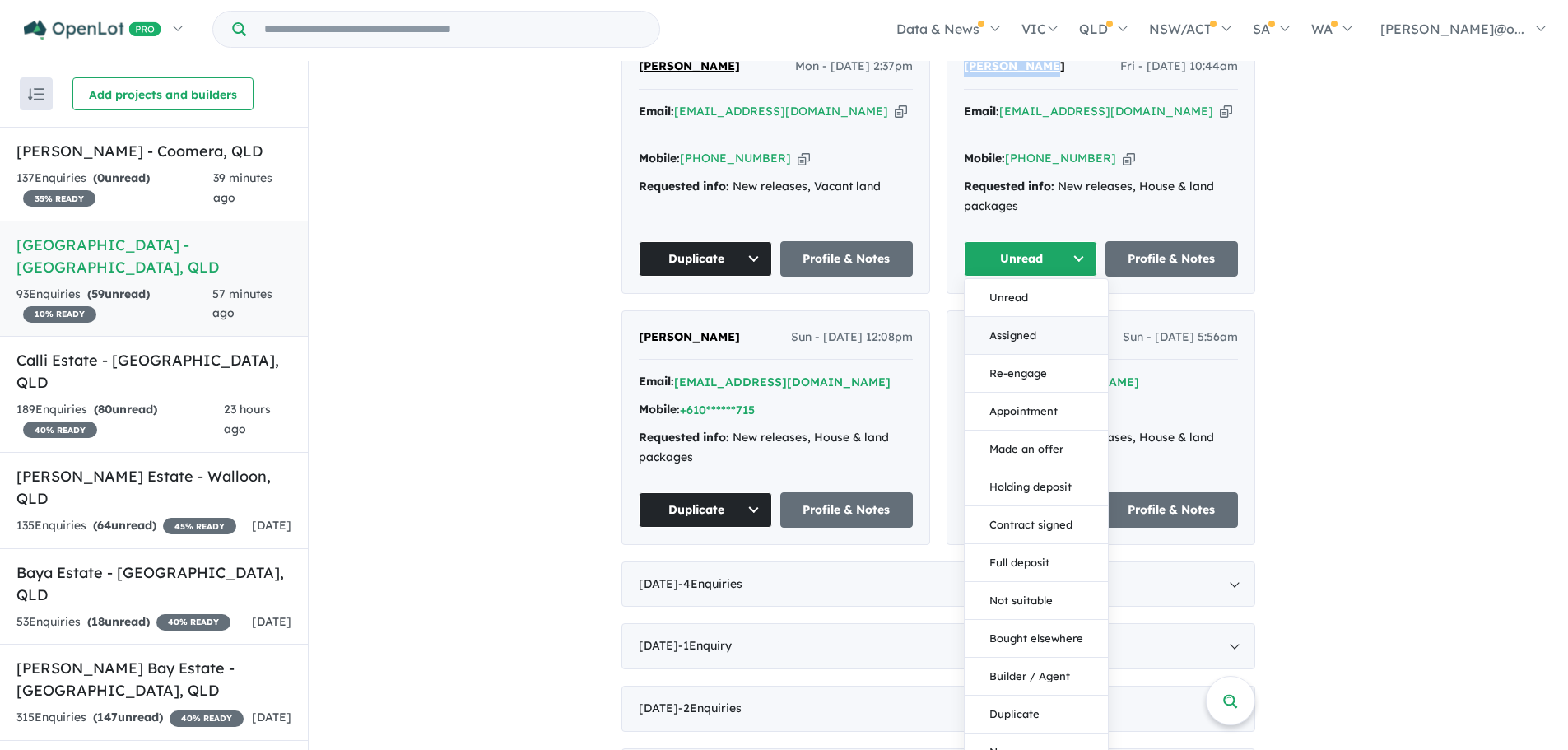
click at [1027, 317] on button "Assigned" at bounding box center [1035, 336] width 143 height 38
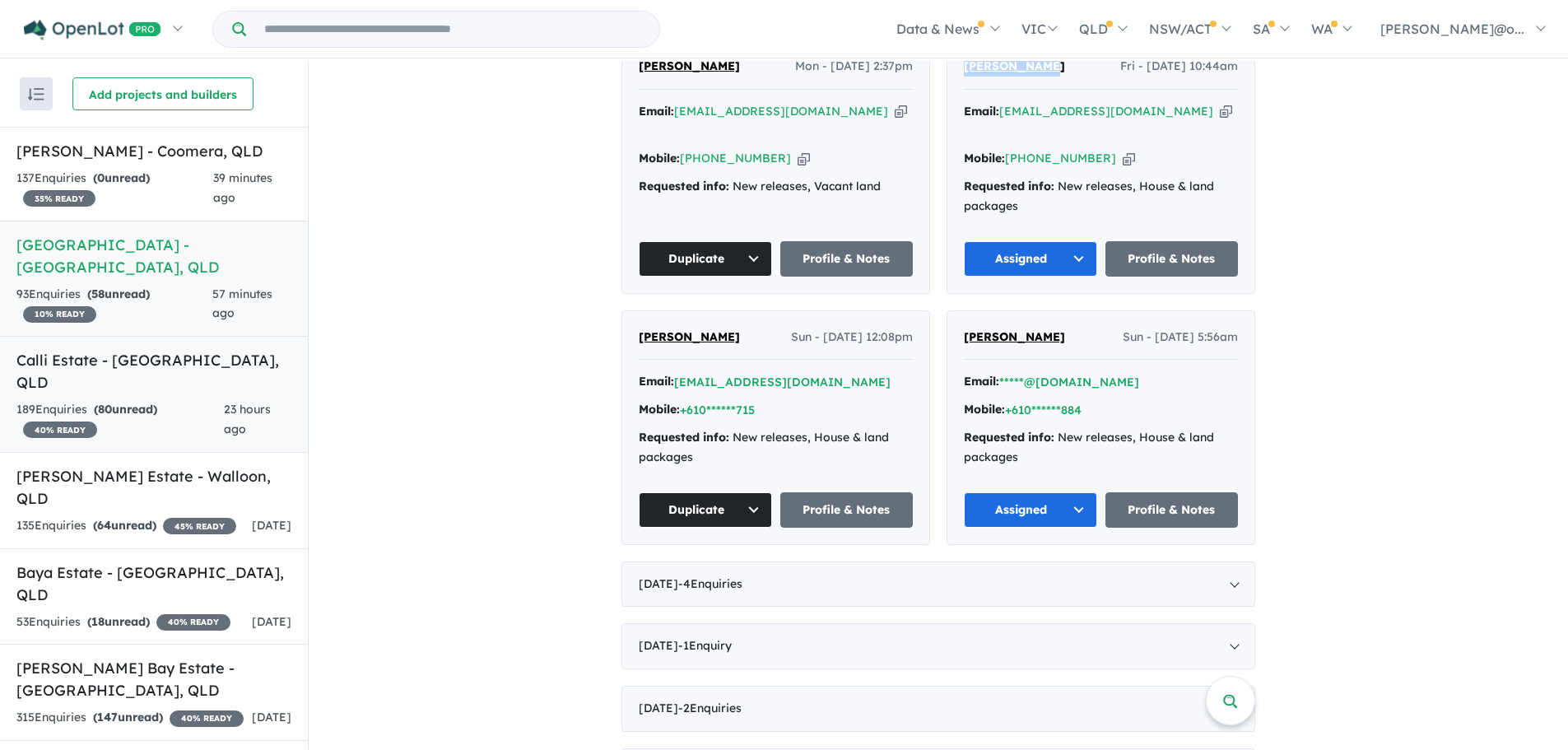
click at [112, 402] on span "80" at bounding box center [105, 409] width 14 height 15
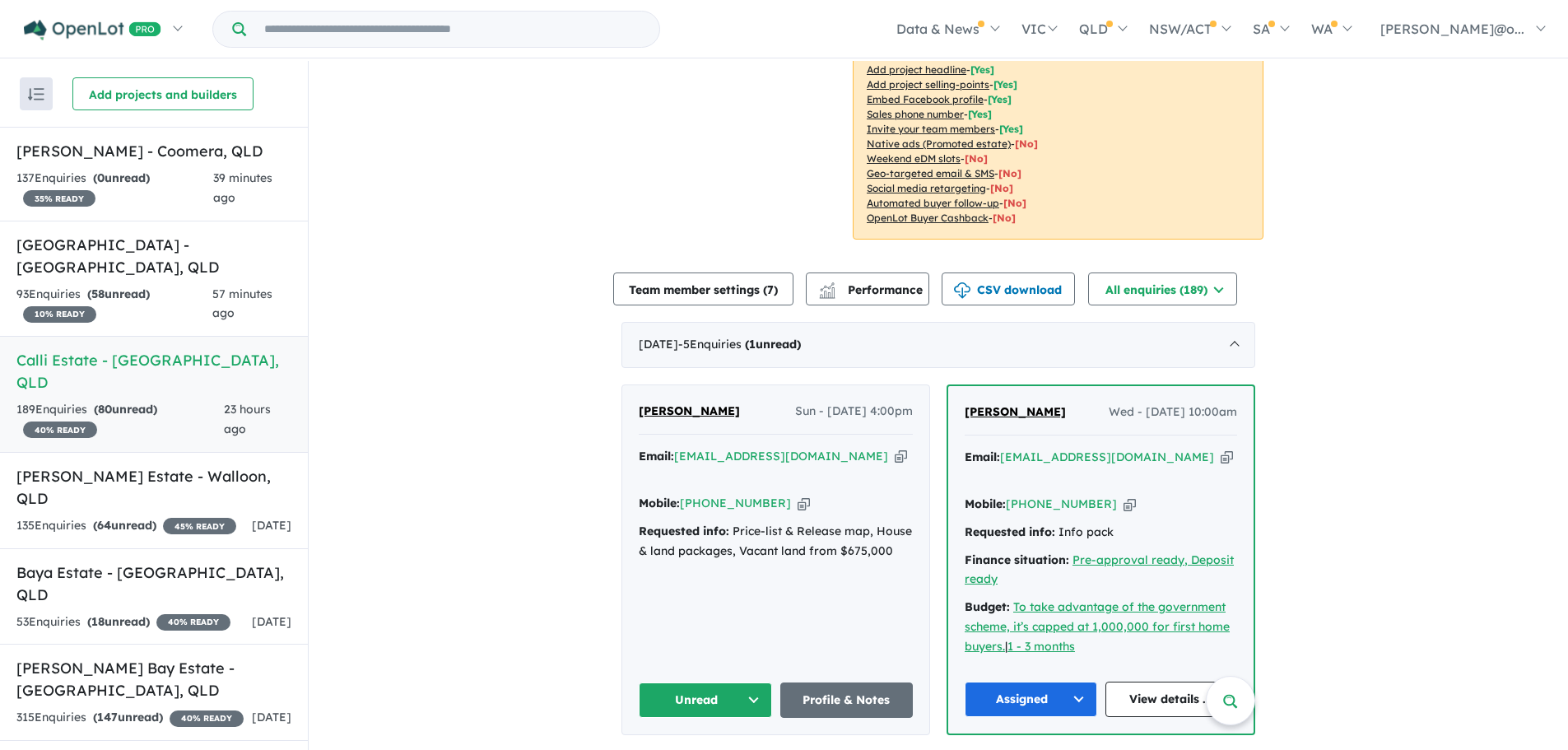
scroll to position [371, 0]
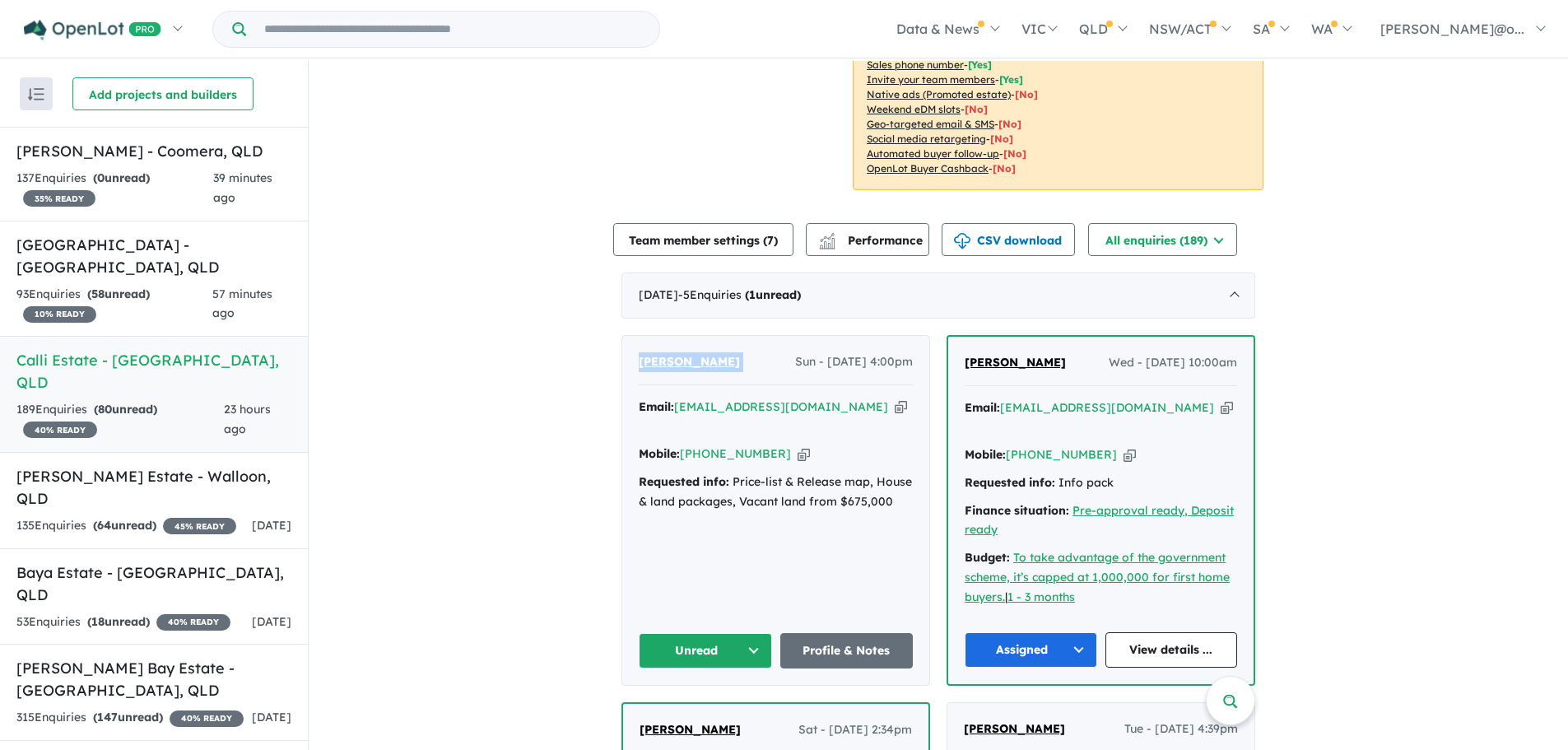
drag, startPoint x: 751, startPoint y: 357, endPoint x: 614, endPoint y: 357, distance: 137.0
click at [894, 406] on icon "button" at bounding box center [900, 407] width 12 height 17
click at [797, 446] on icon "button" at bounding box center [803, 454] width 12 height 17
click at [736, 633] on button "Unread" at bounding box center [705, 650] width 133 height 35
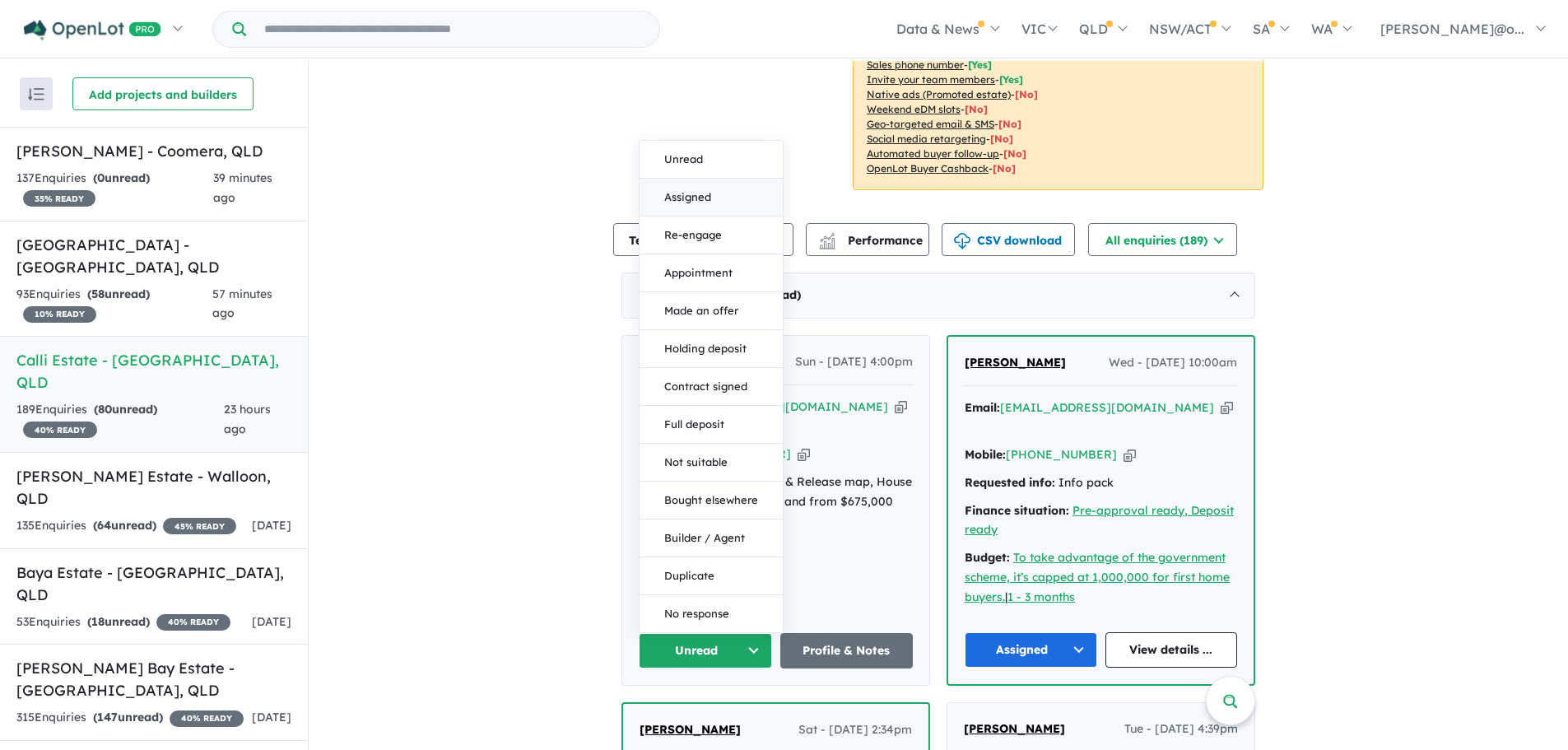
click at [717, 179] on button "Assigned" at bounding box center [711, 198] width 143 height 38
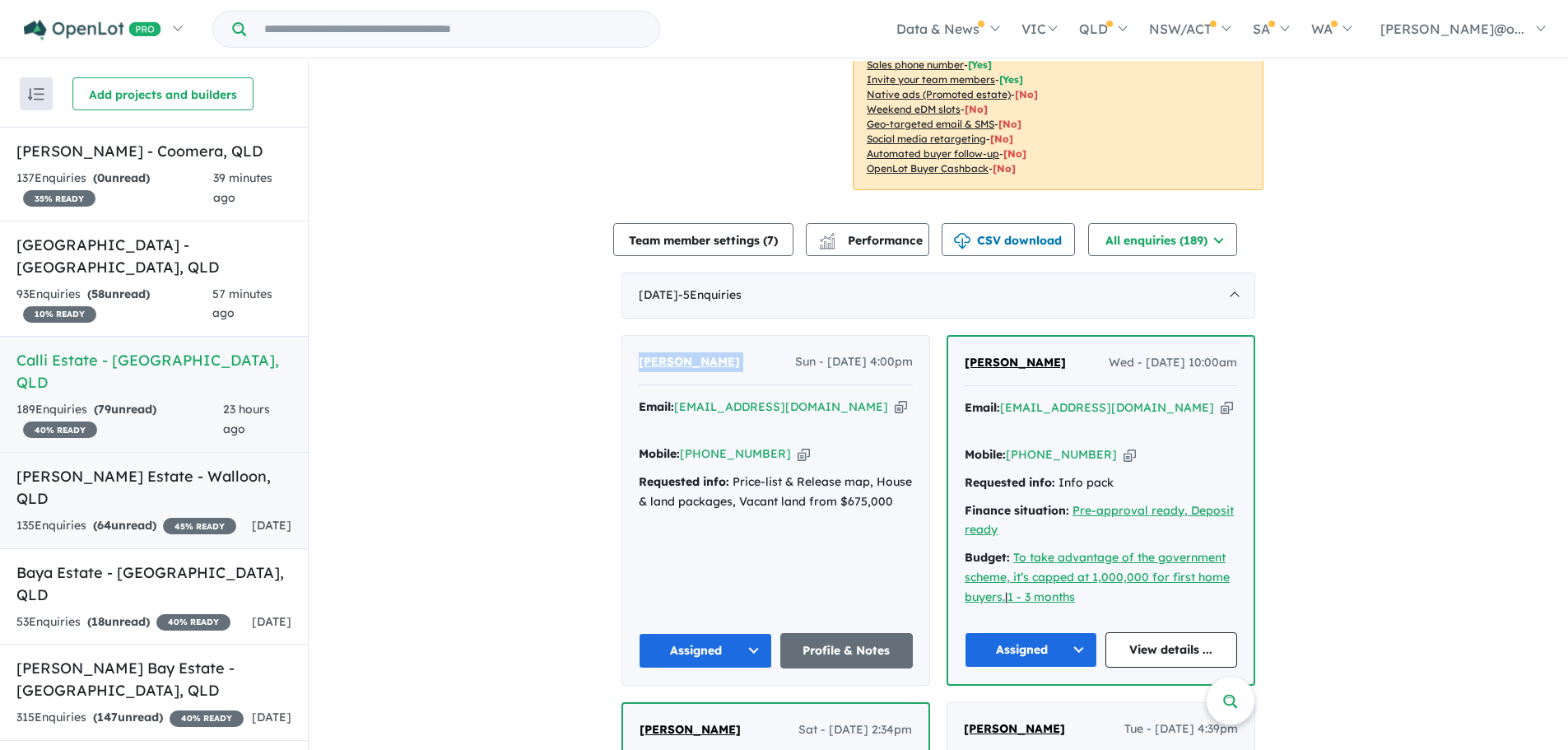
click at [128, 465] on h5 "[PERSON_NAME] Estate - [GEOGRAPHIC_DATA] , [GEOGRAPHIC_DATA]" at bounding box center [153, 487] width 275 height 44
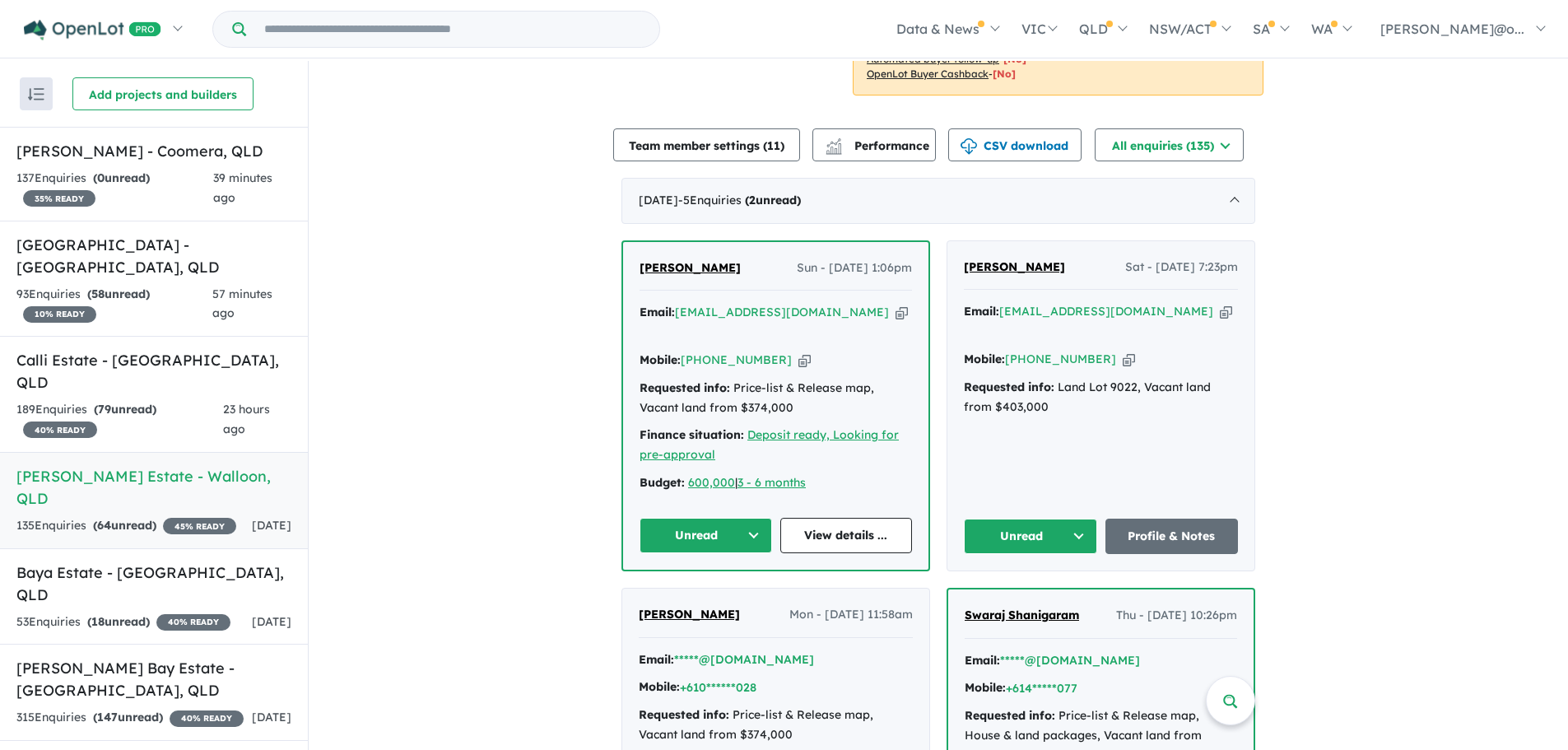
scroll to position [507, 0]
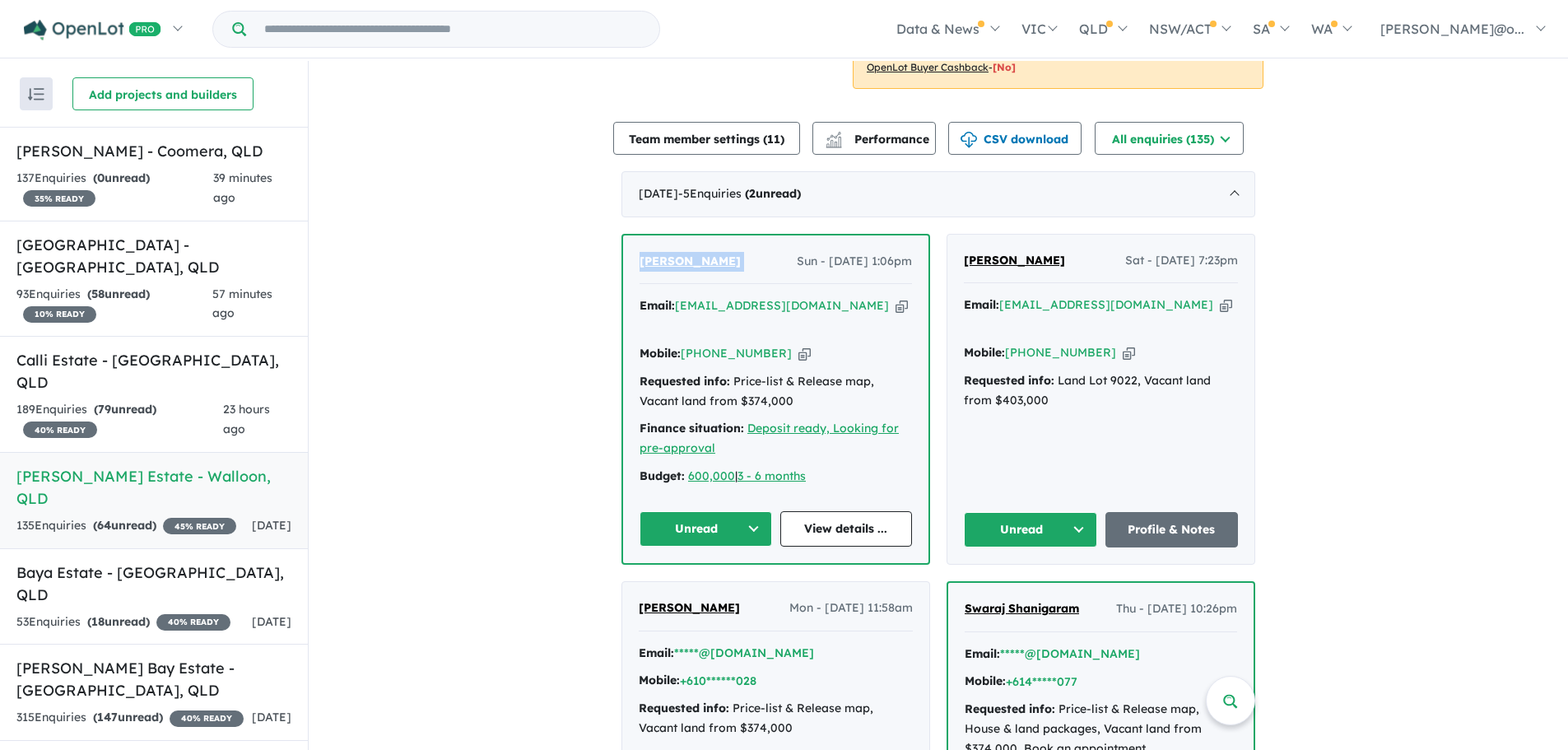
drag, startPoint x: 726, startPoint y: 261, endPoint x: 614, endPoint y: 251, distance: 112.4
click at [895, 306] on icon "button" at bounding box center [901, 305] width 12 height 17
click at [798, 345] on icon "button" at bounding box center [804, 353] width 12 height 17
click at [715, 512] on button "Unread" at bounding box center [706, 529] width 133 height 35
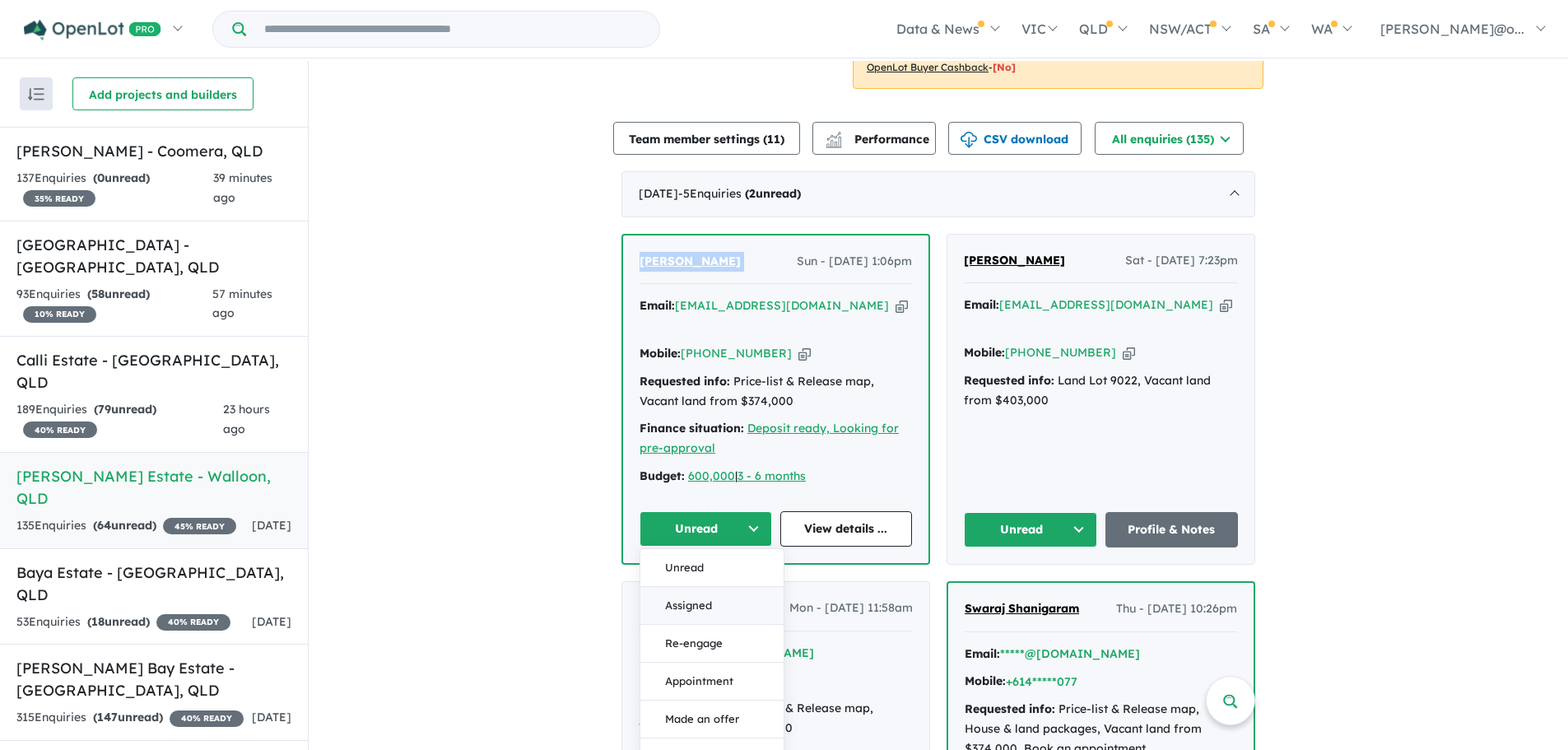
click at [731, 587] on button "Assigned" at bounding box center [712, 606] width 143 height 38
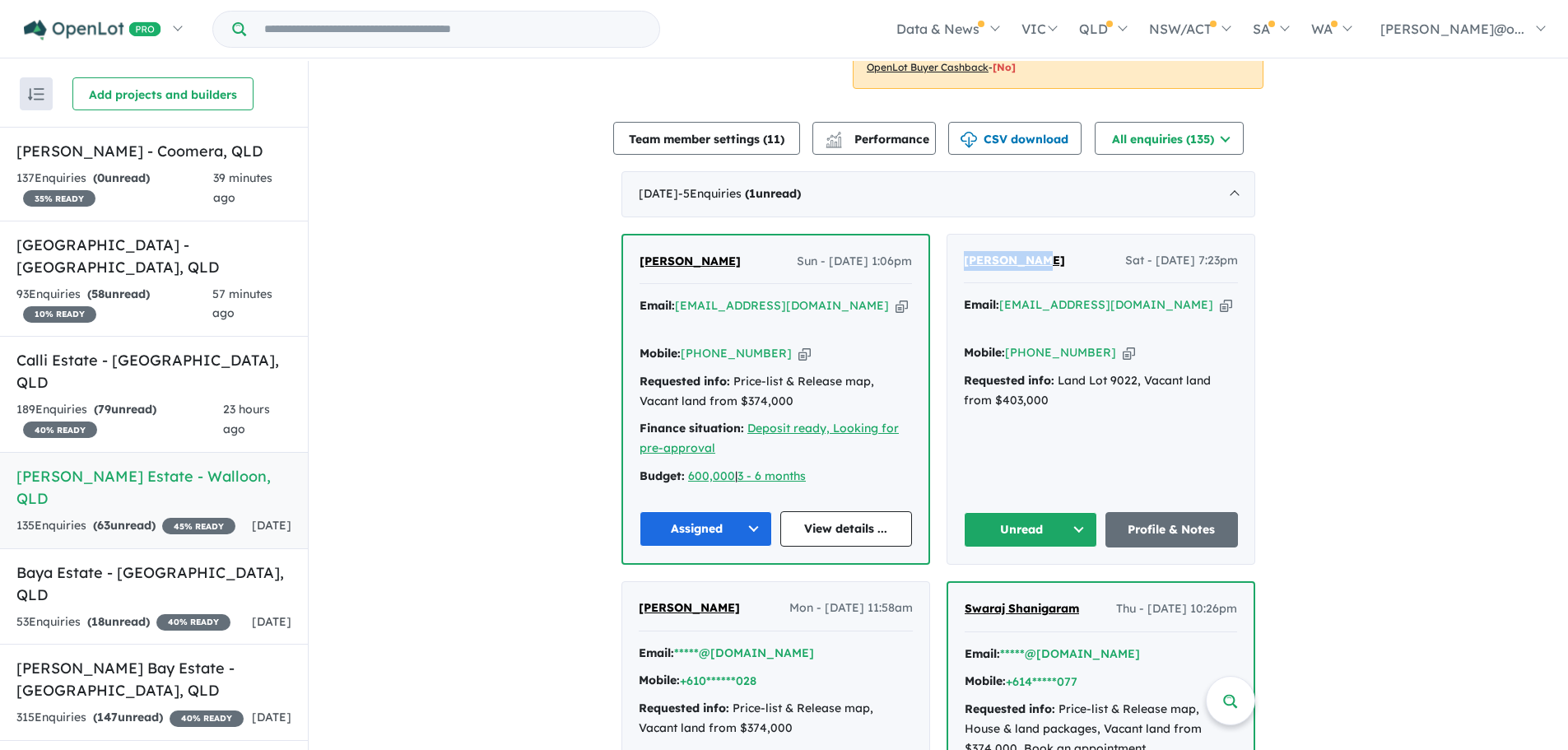
drag, startPoint x: 1036, startPoint y: 262, endPoint x: 944, endPoint y: 259, distance: 92.0
click at [947, 259] on div "[PERSON_NAME] Sat - [DATE] 7:23pm Email: [EMAIL_ADDRESS][DOMAIN_NAME] Copied! M…" at bounding box center [1100, 399] width 307 height 329
drag, startPoint x: 1100, startPoint y: 333, endPoint x: 1123, endPoint y: 334, distance: 23.0
click at [1123, 344] on icon "button" at bounding box center [1129, 352] width 12 height 17
drag, startPoint x: 1043, startPoint y: 264, endPoint x: 957, endPoint y: 257, distance: 86.3
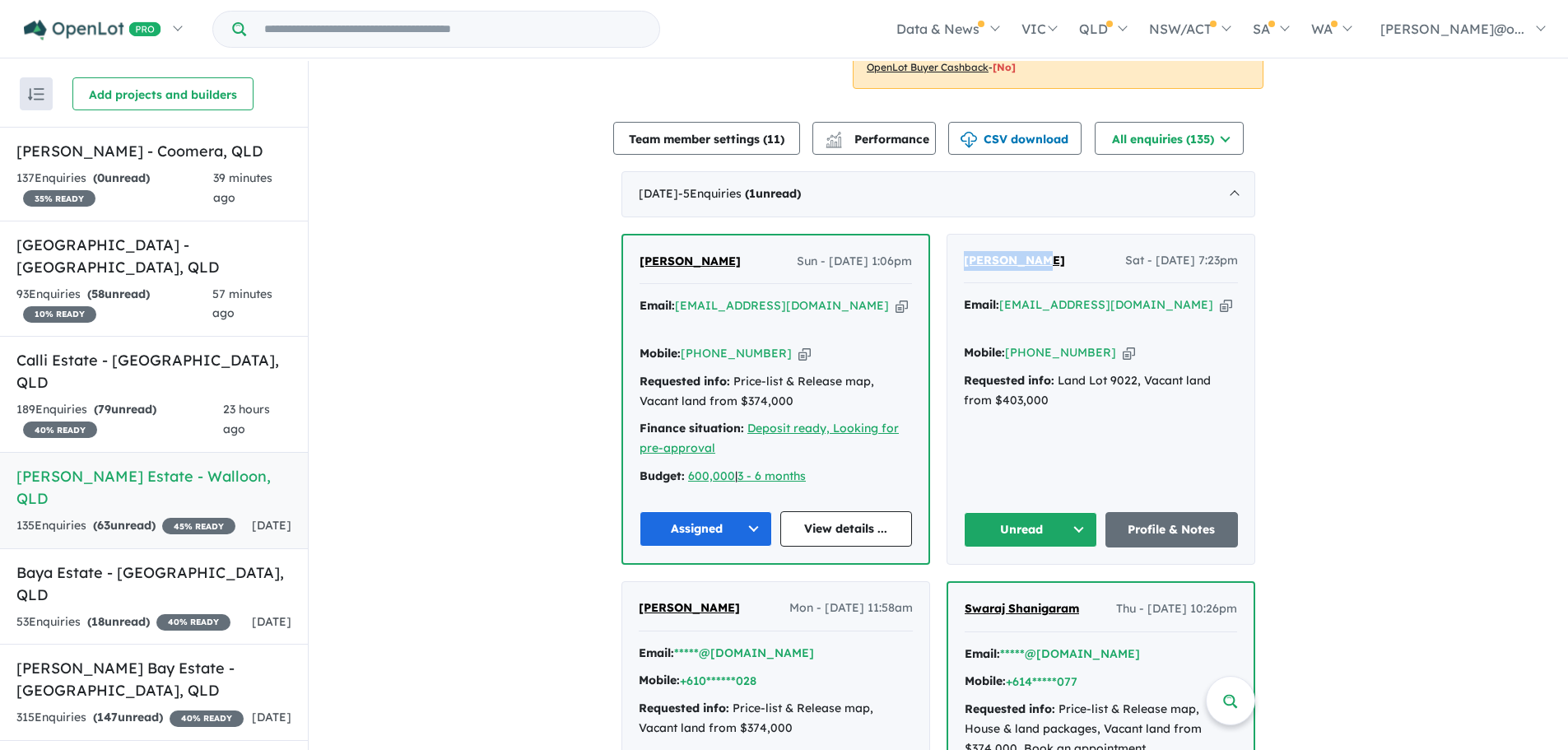
click at [957, 257] on div "[PERSON_NAME] Sat - [DATE] 7:23pm Email: [EMAIL_ADDRESS][DOMAIN_NAME] Copied! M…" at bounding box center [1100, 399] width 307 height 329
drag, startPoint x: 708, startPoint y: 259, endPoint x: 591, endPoint y: 254, distance: 117.1
drag, startPoint x: 1107, startPoint y: 334, endPoint x: 1120, endPoint y: 334, distance: 13.0
click at [1123, 344] on icon "button" at bounding box center [1129, 352] width 12 height 17
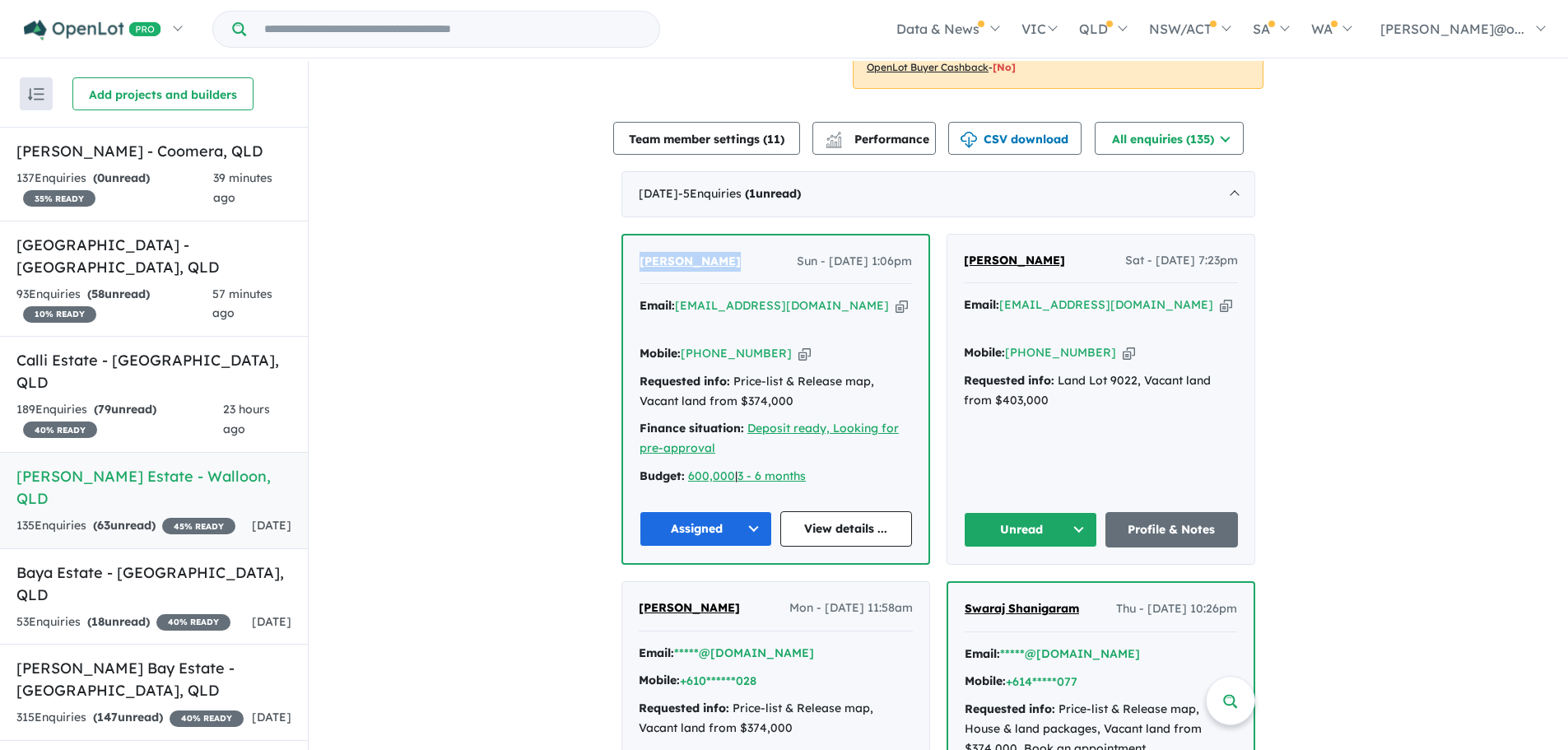
drag, startPoint x: 1152, startPoint y: 303, endPoint x: 1211, endPoint y: 301, distance: 59.0
click at [1220, 303] on icon "button" at bounding box center [1226, 305] width 12 height 17
click at [1123, 344] on icon "button" at bounding box center [1129, 352] width 12 height 17
click at [1220, 304] on icon "button" at bounding box center [1226, 305] width 12 height 17
click at [1007, 512] on button "Unread" at bounding box center [1030, 529] width 133 height 35
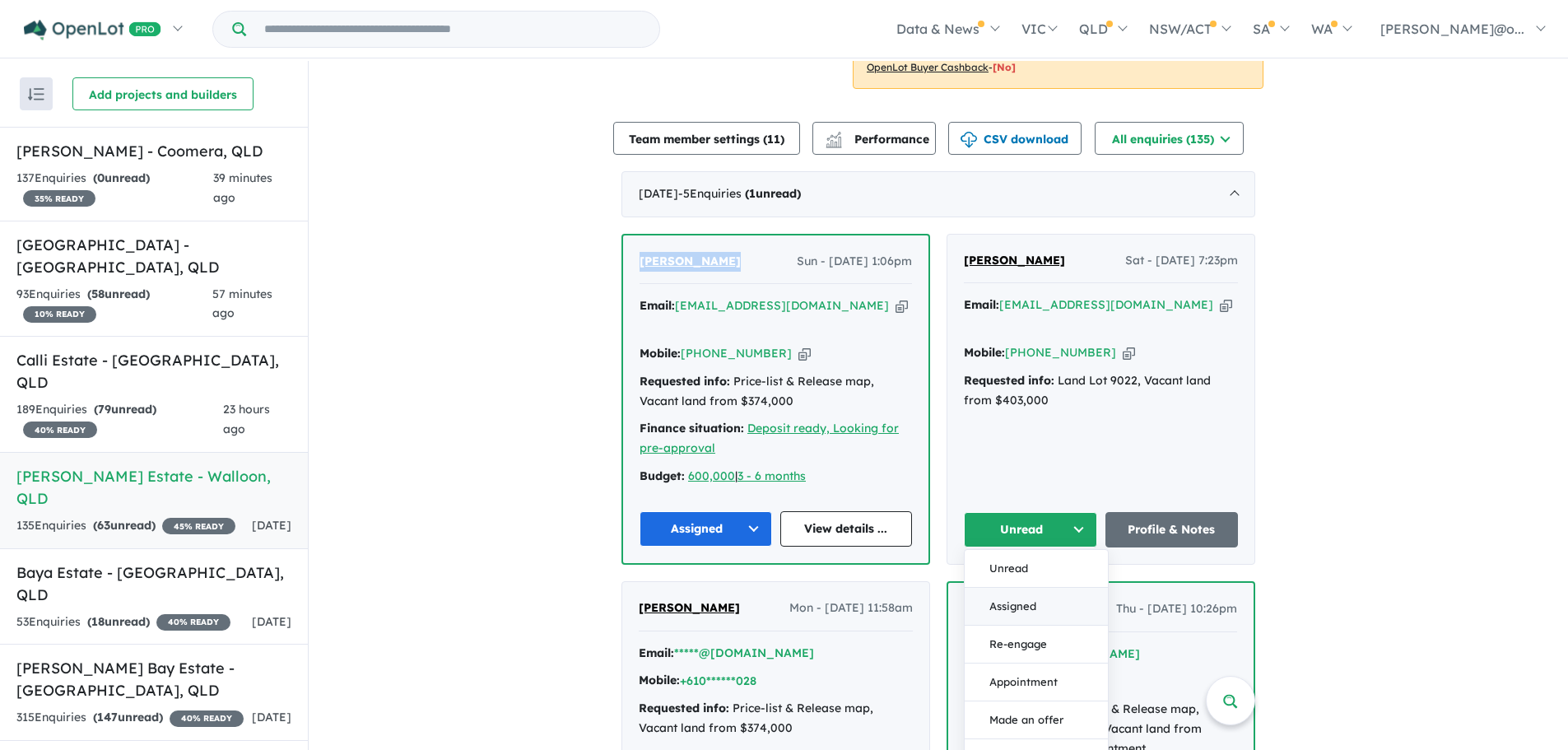
click at [1027, 588] on button "Assigned" at bounding box center [1035, 607] width 143 height 38
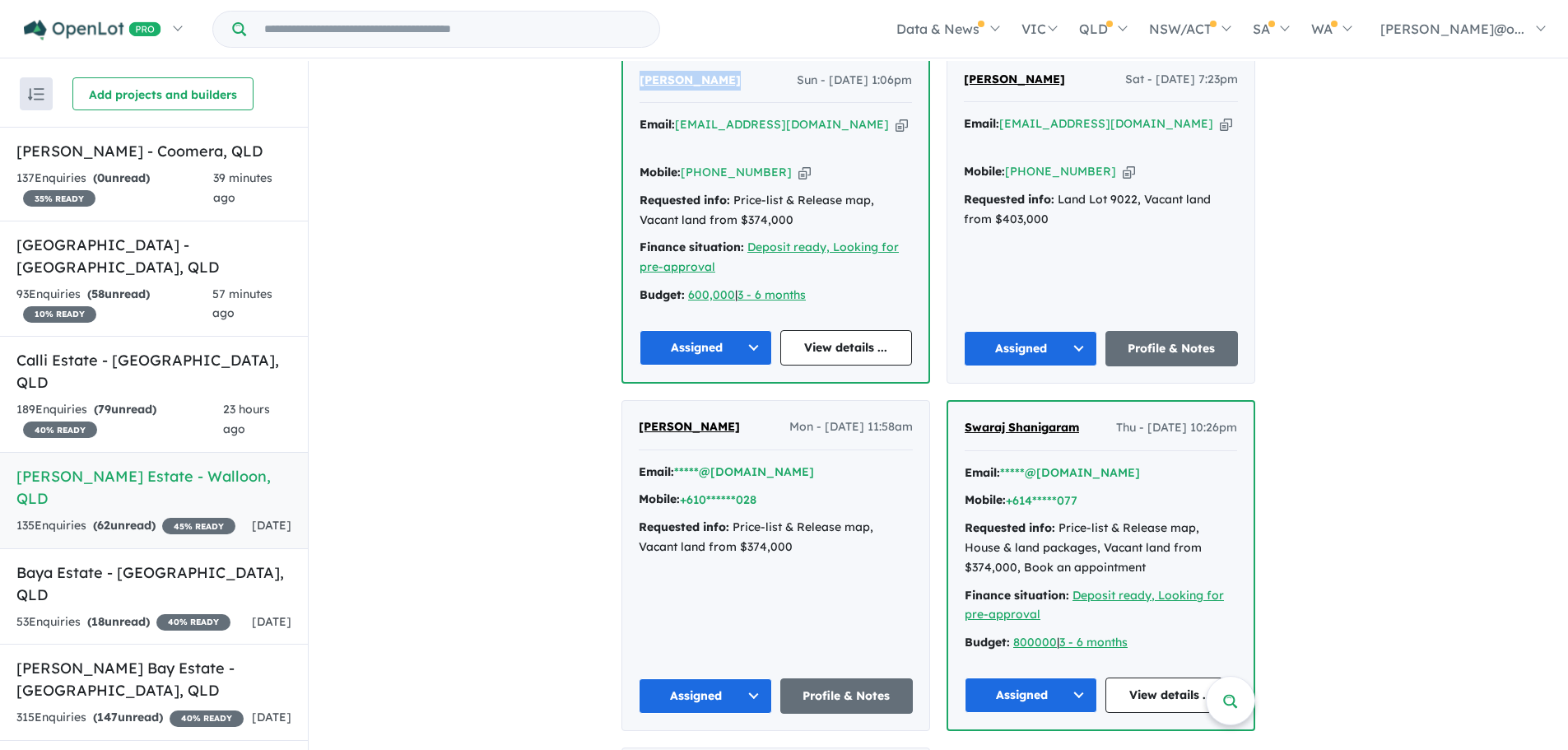
scroll to position [736, 0]
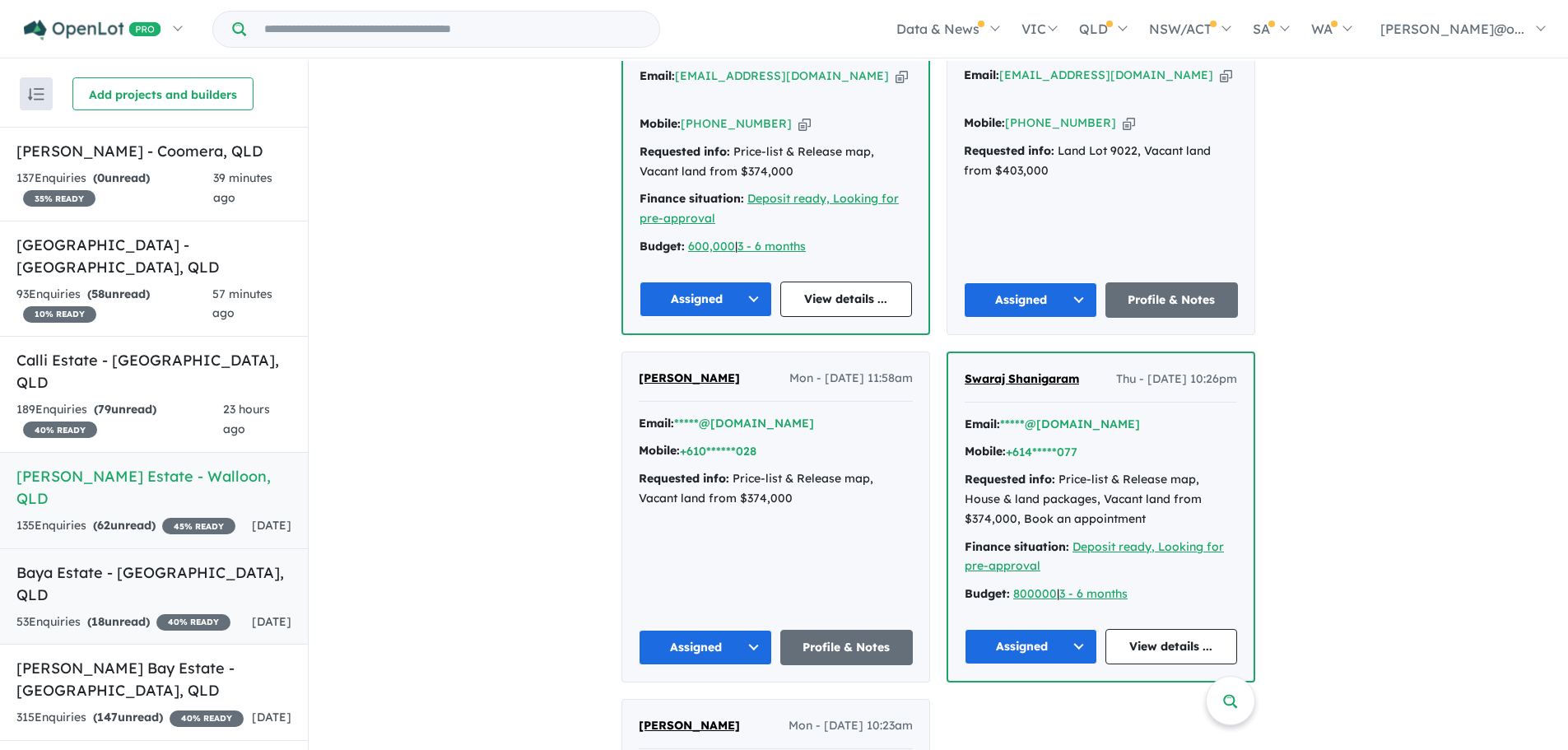
click at [124, 562] on h5 "Baya Estate - [GEOGRAPHIC_DATA] , [GEOGRAPHIC_DATA]" at bounding box center [153, 584] width 275 height 44
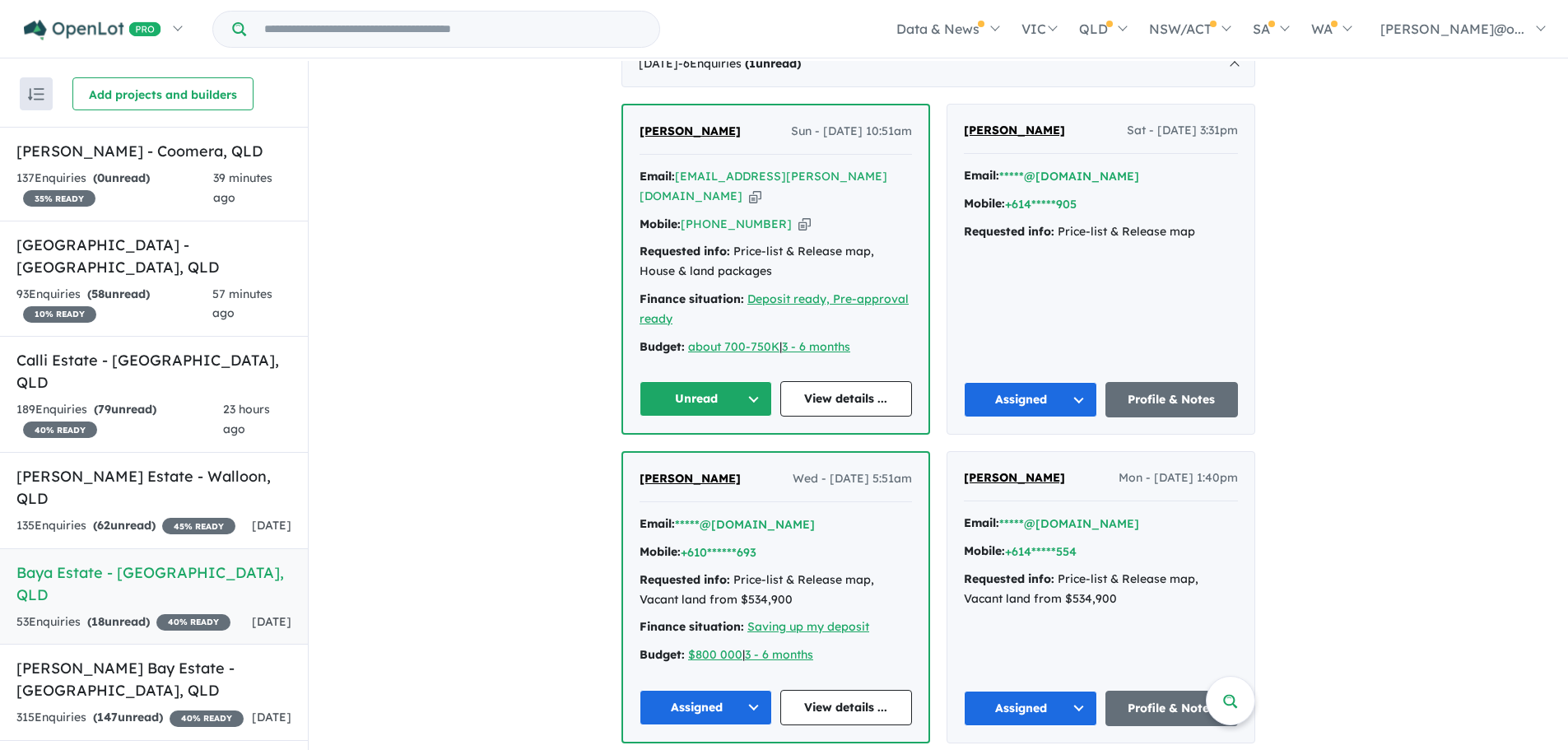
scroll to position [635, 0]
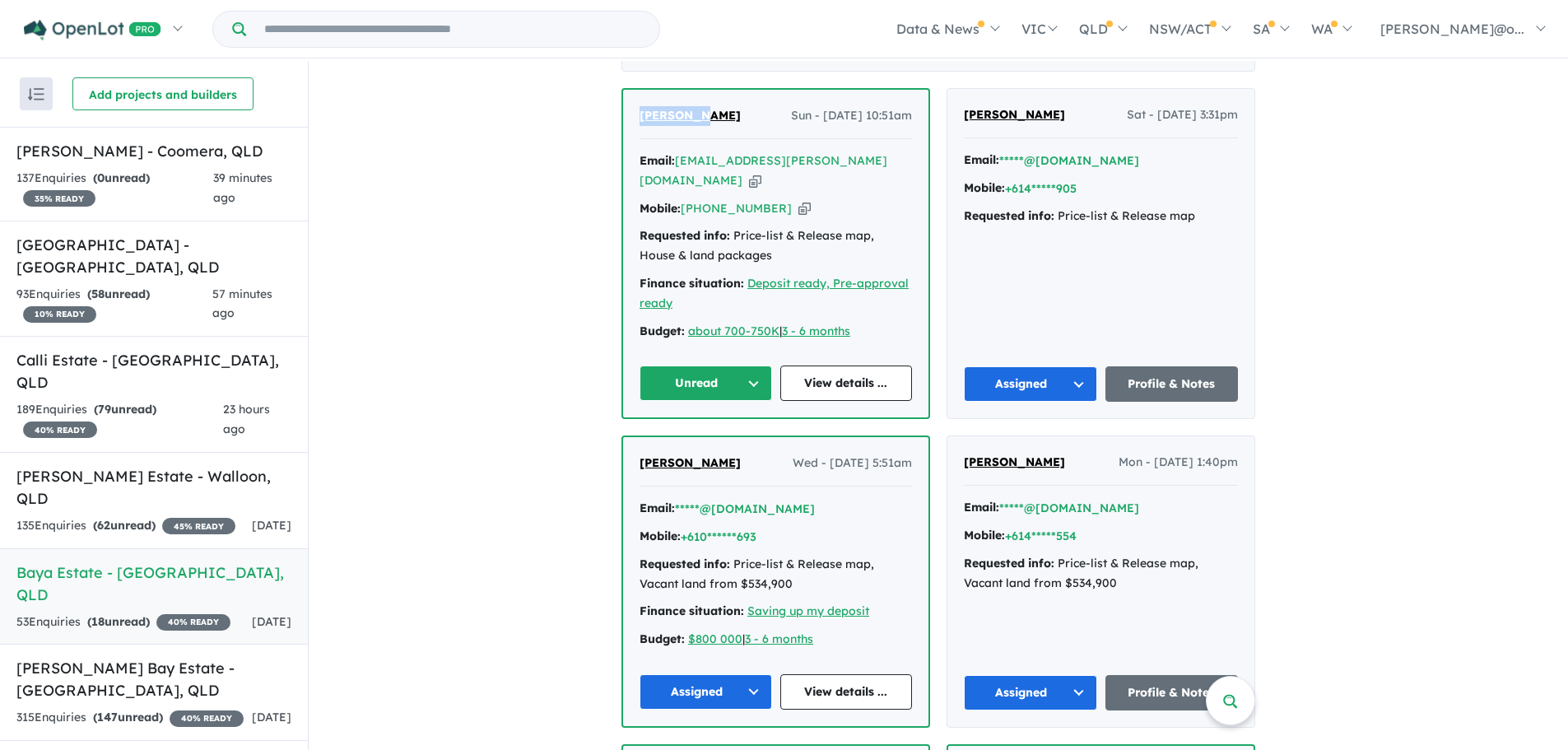
click at [576, 117] on div "View 7 projects in your account [GEOGRAPHIC_DATA] - [GEOGRAPHIC_DATA] 40 % READ…" at bounding box center [938, 508] width 1259 height 2165
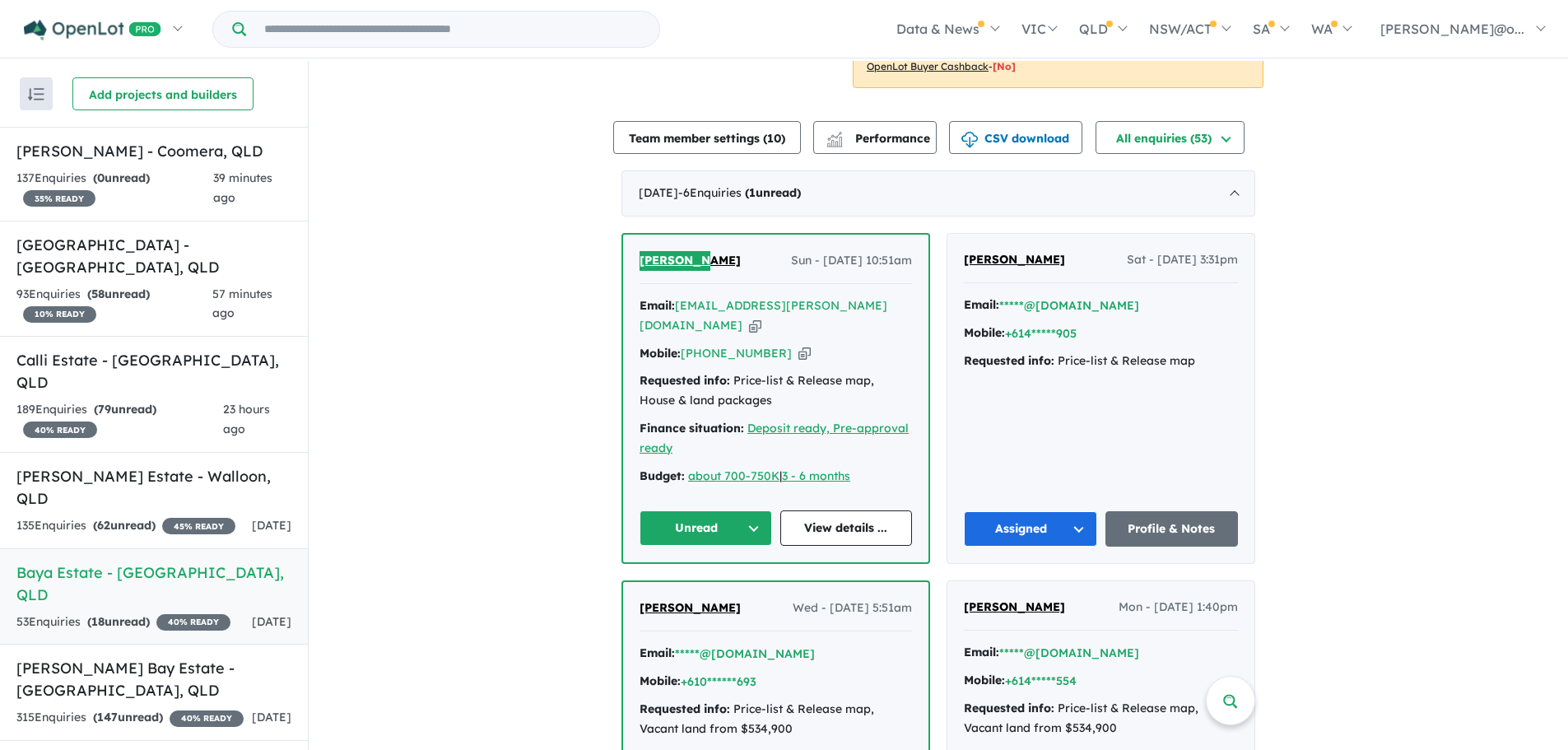
scroll to position [484, 0]
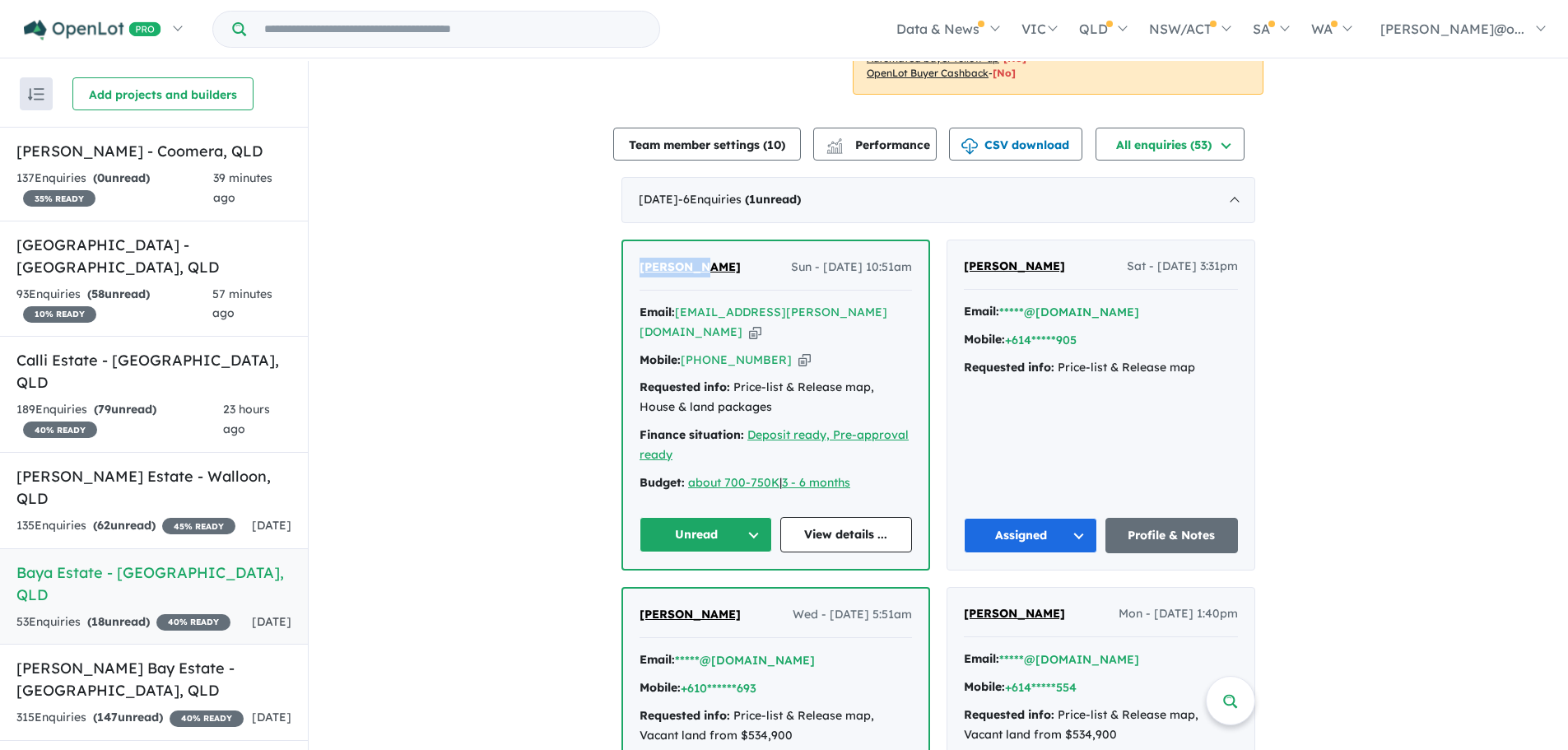
click at [725, 517] on button "Unread" at bounding box center [706, 534] width 133 height 35
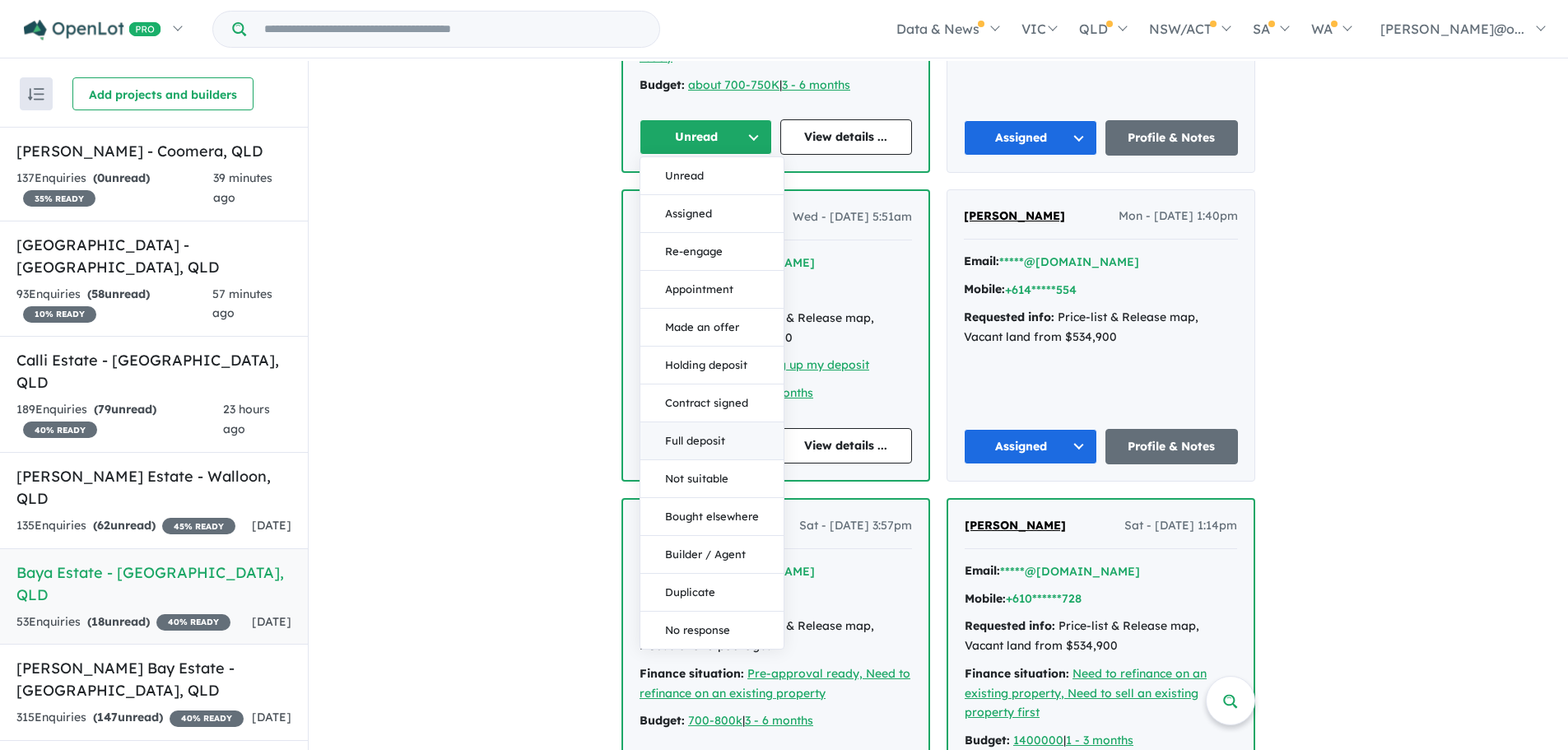
scroll to position [899, 0]
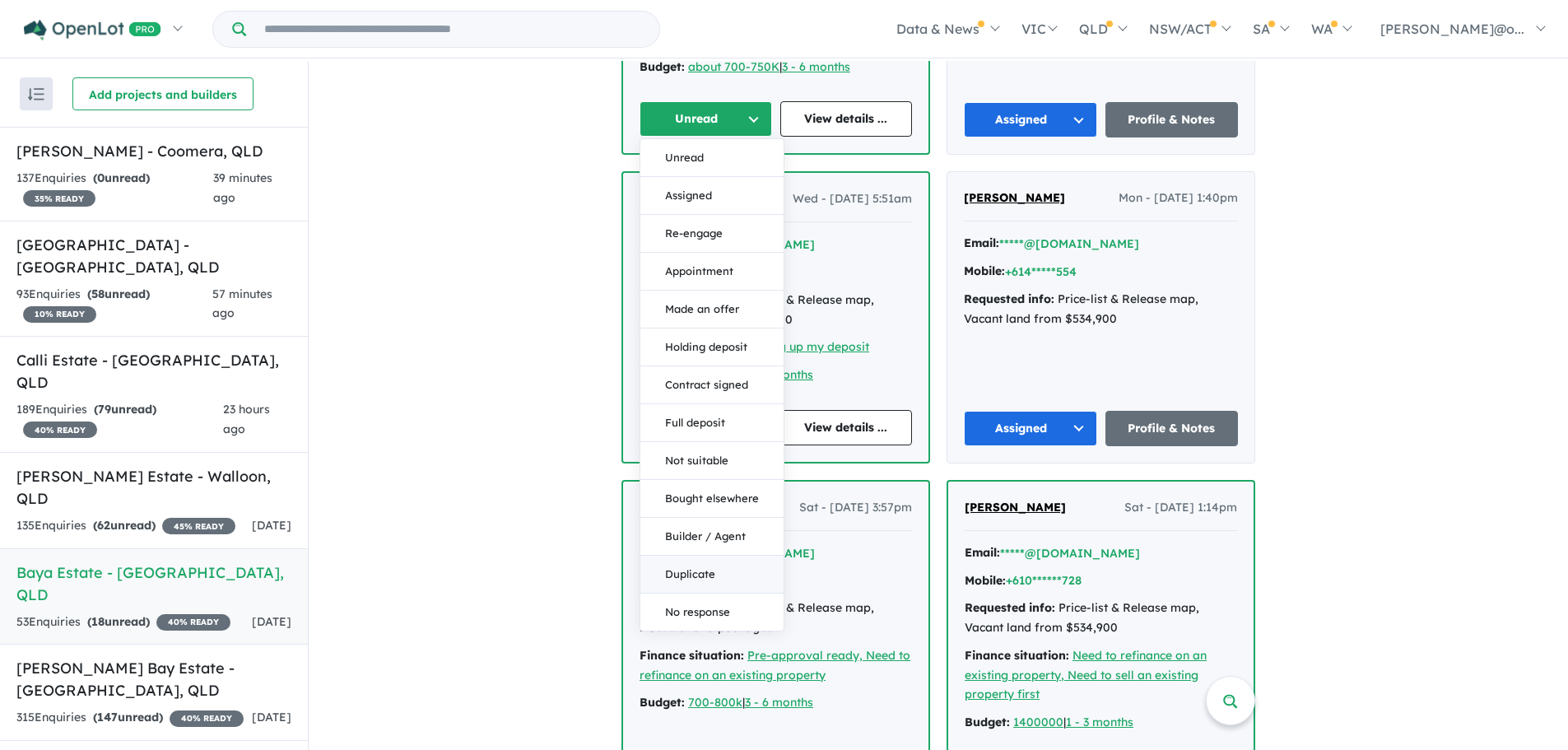
click at [689, 556] on button "Duplicate" at bounding box center [712, 575] width 143 height 38
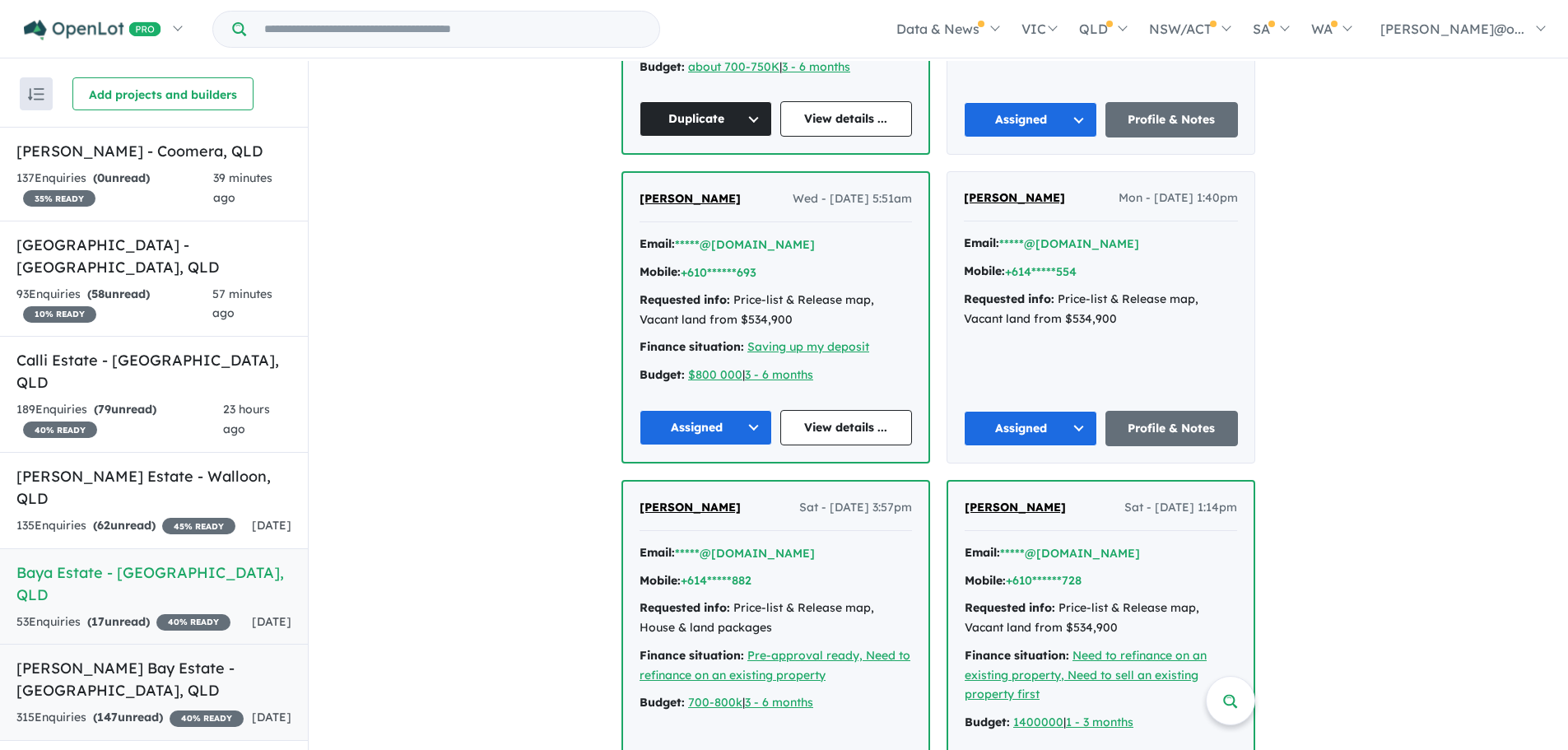
click at [153, 665] on h5 "[PERSON_NAME] Bay Estate - [GEOGRAPHIC_DATA] , [GEOGRAPHIC_DATA]" at bounding box center [153, 679] width 275 height 44
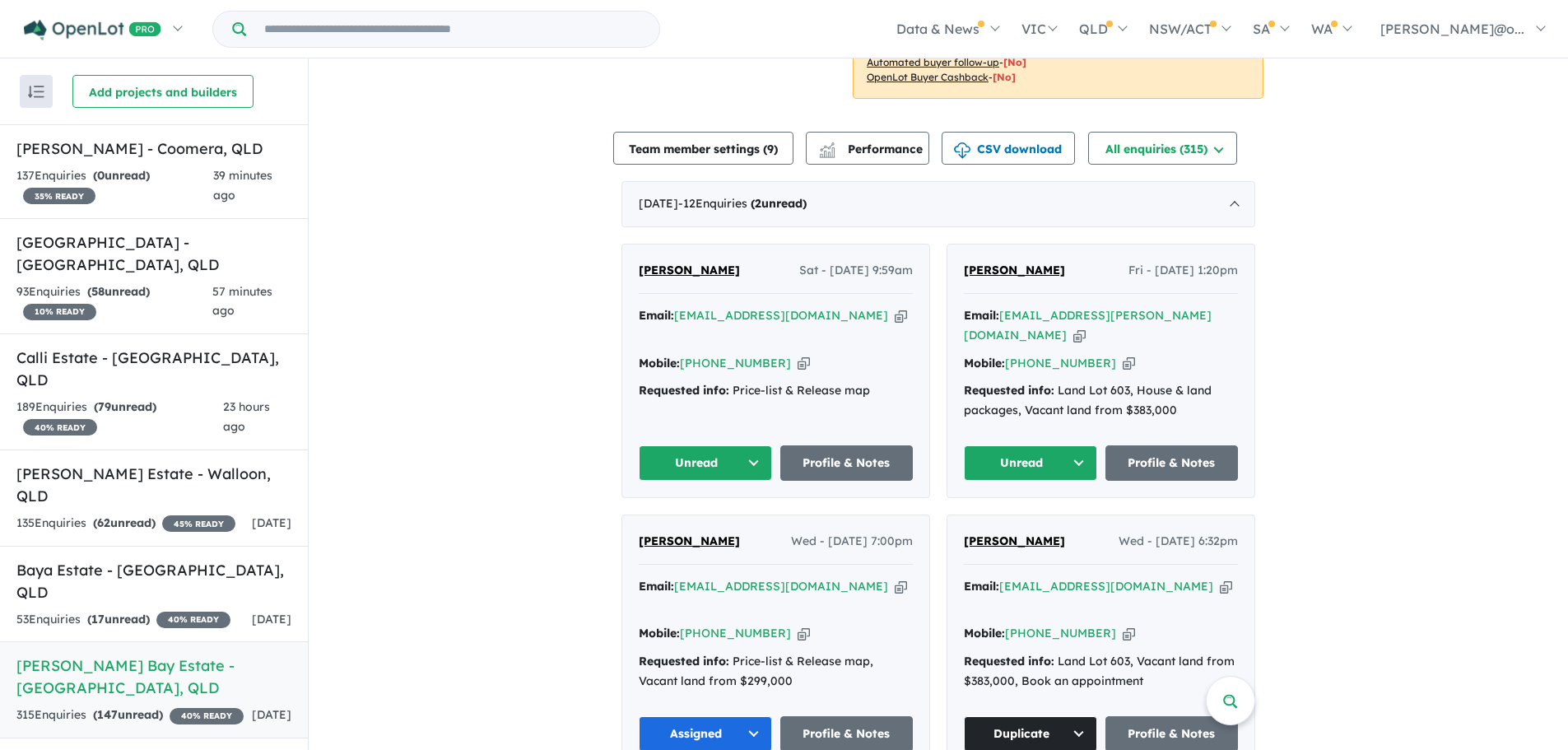
scroll to position [451, 0]
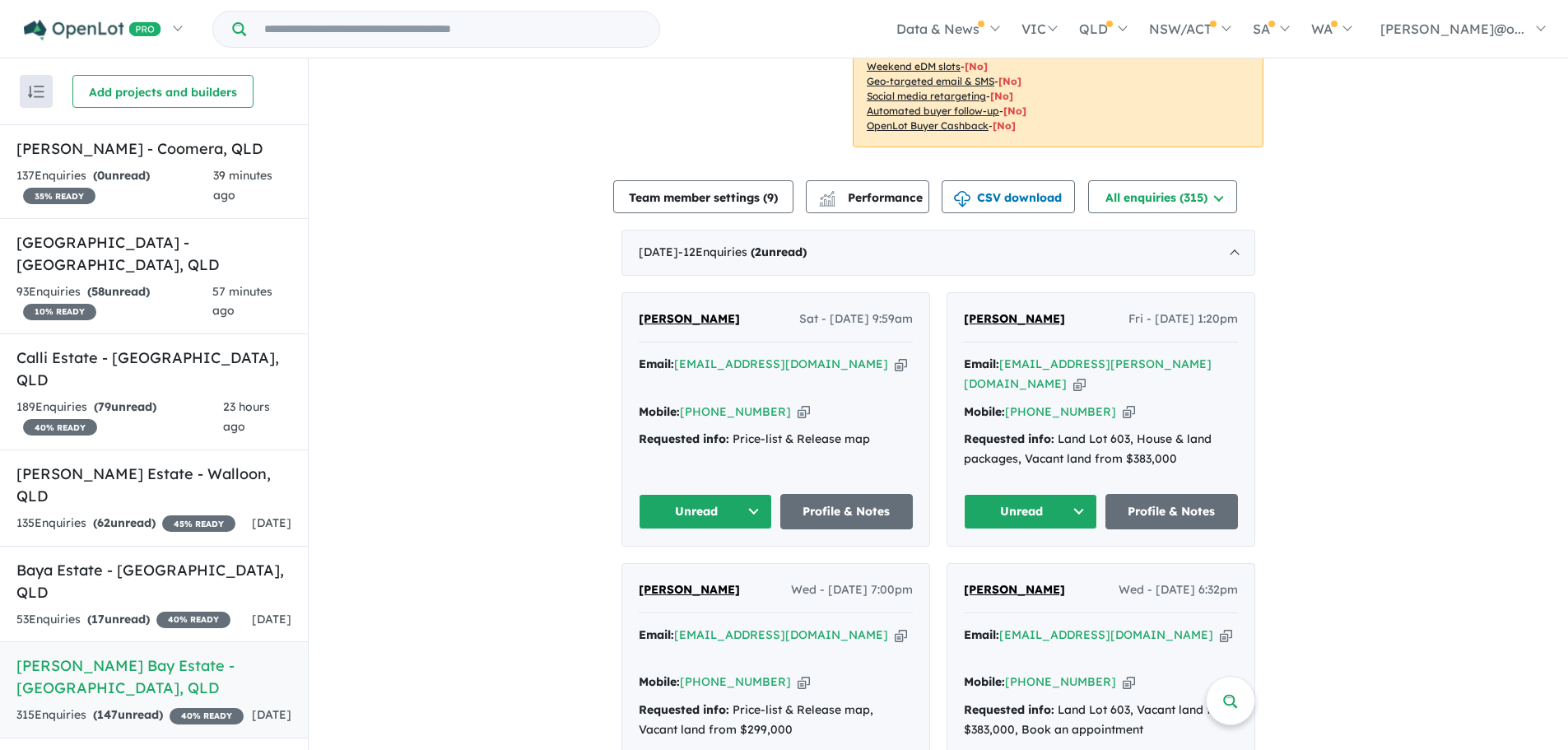
drag, startPoint x: 1067, startPoint y: 305, endPoint x: 935, endPoint y: 300, distance: 132.1
drag, startPoint x: 1058, startPoint y: 464, endPoint x: 1068, endPoint y: 478, distance: 17.2
click at [1058, 494] on button "Unread" at bounding box center [1030, 511] width 133 height 35
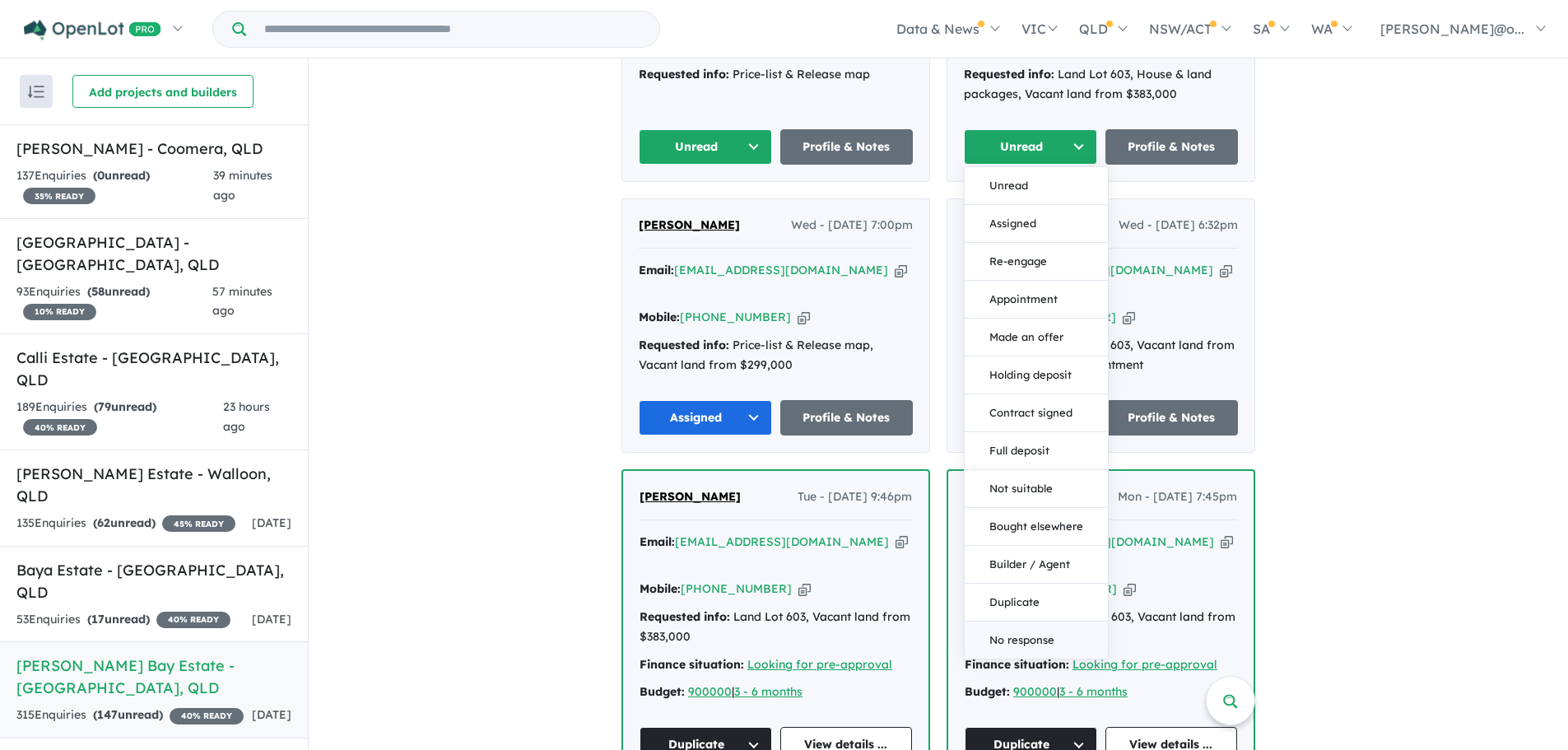
scroll to position [826, 0]
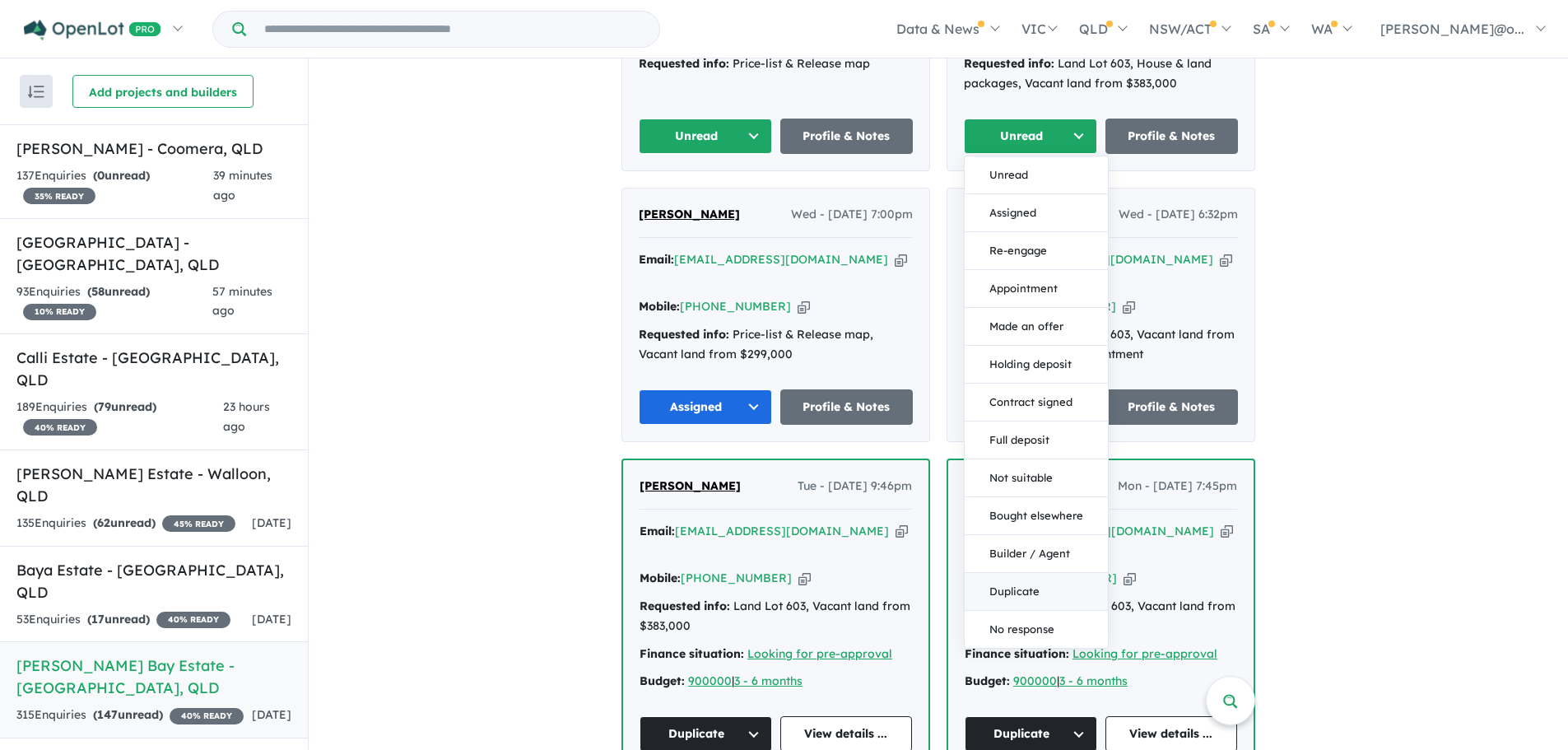
click at [1008, 573] on button "Duplicate" at bounding box center [1035, 592] width 143 height 38
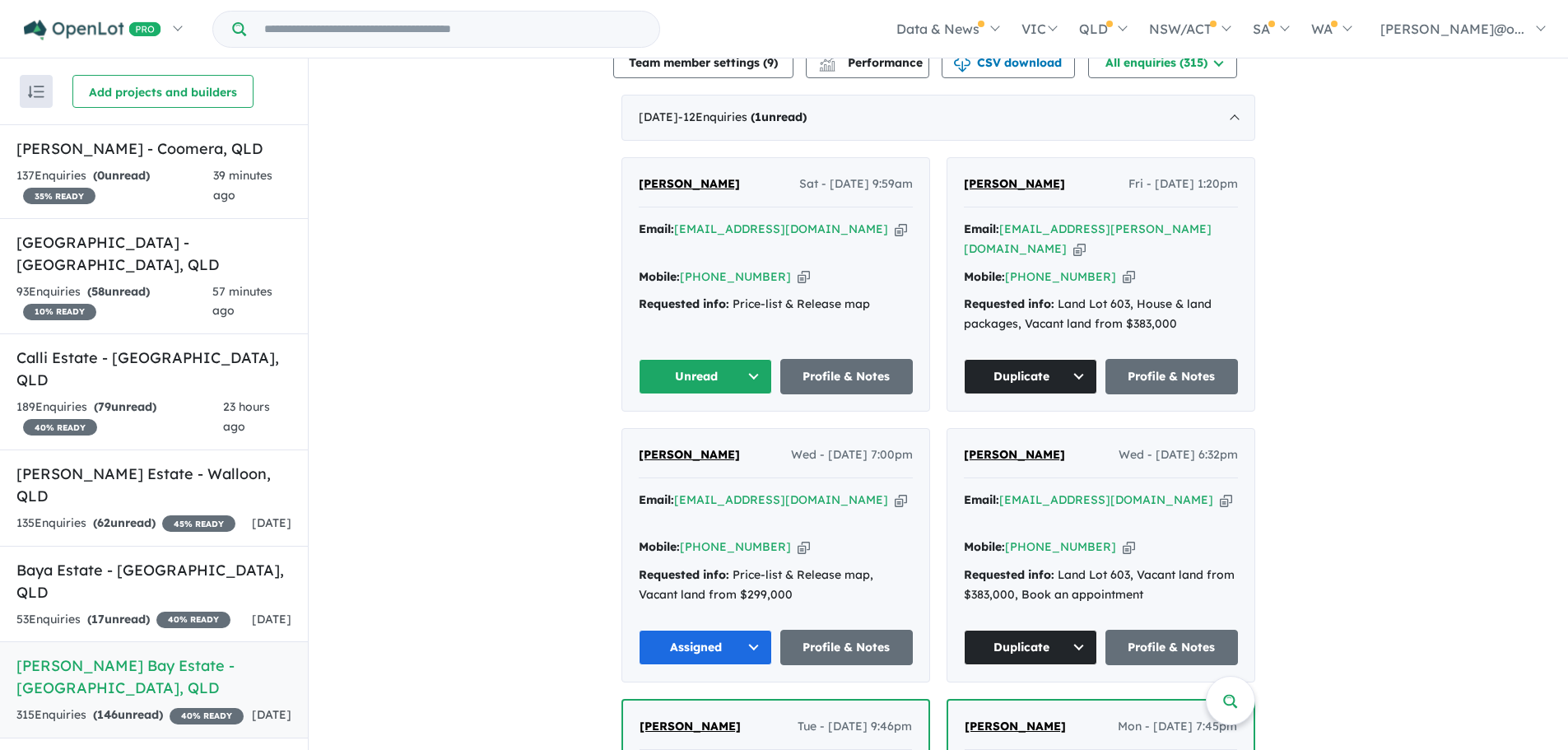
scroll to position [584, 0]
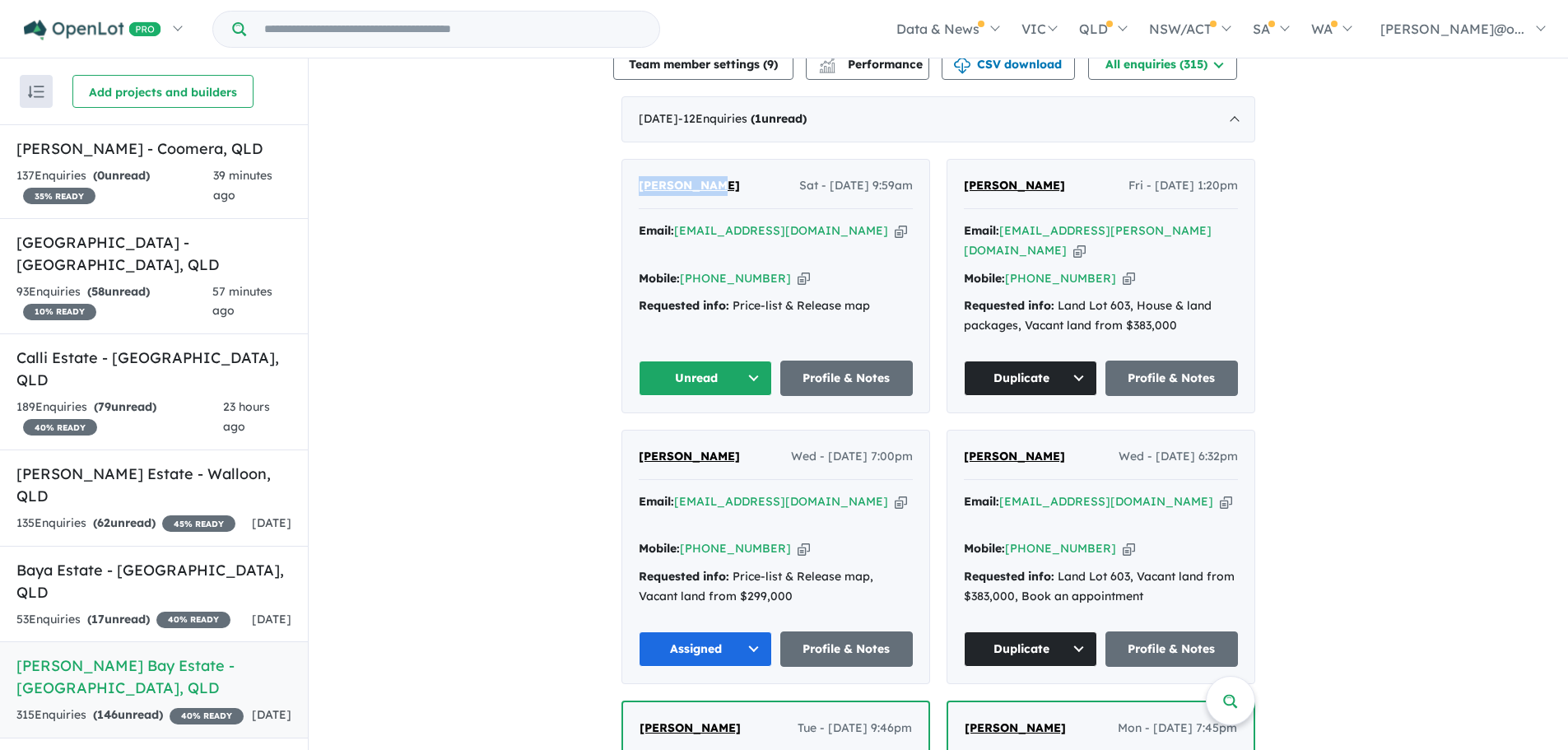
drag, startPoint x: 732, startPoint y: 161, endPoint x: 577, endPoint y: 161, distance: 155.0
click at [894, 222] on icon "button" at bounding box center [900, 230] width 12 height 17
click at [773, 269] on div "Mobile: [PHONE_NUMBER] Copied!" at bounding box center [776, 279] width 274 height 20
click at [704, 361] on button "Unread" at bounding box center [705, 378] width 133 height 35
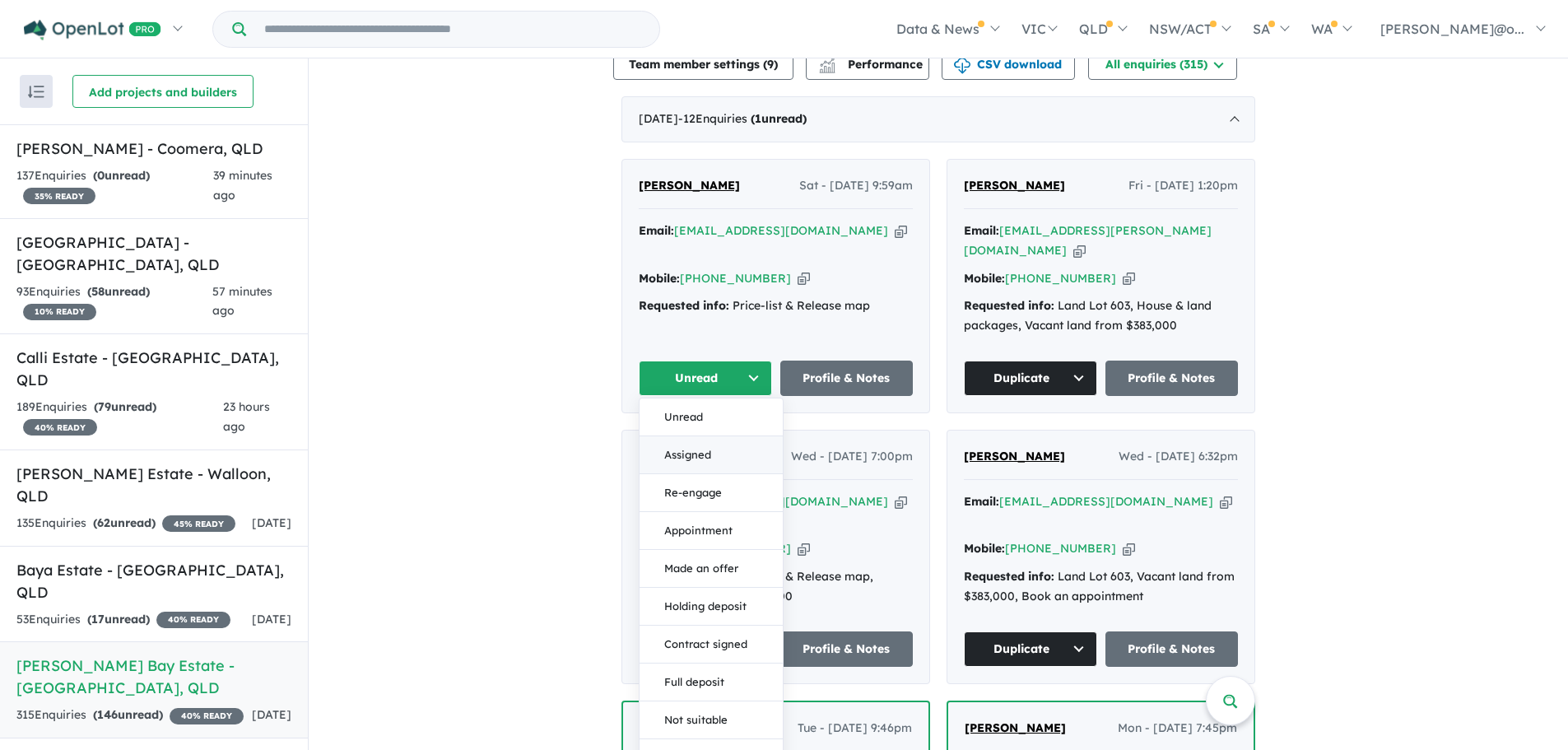
click at [706, 437] on button "Assigned" at bounding box center [711, 456] width 143 height 38
